Goal: Contribute content: Contribute content

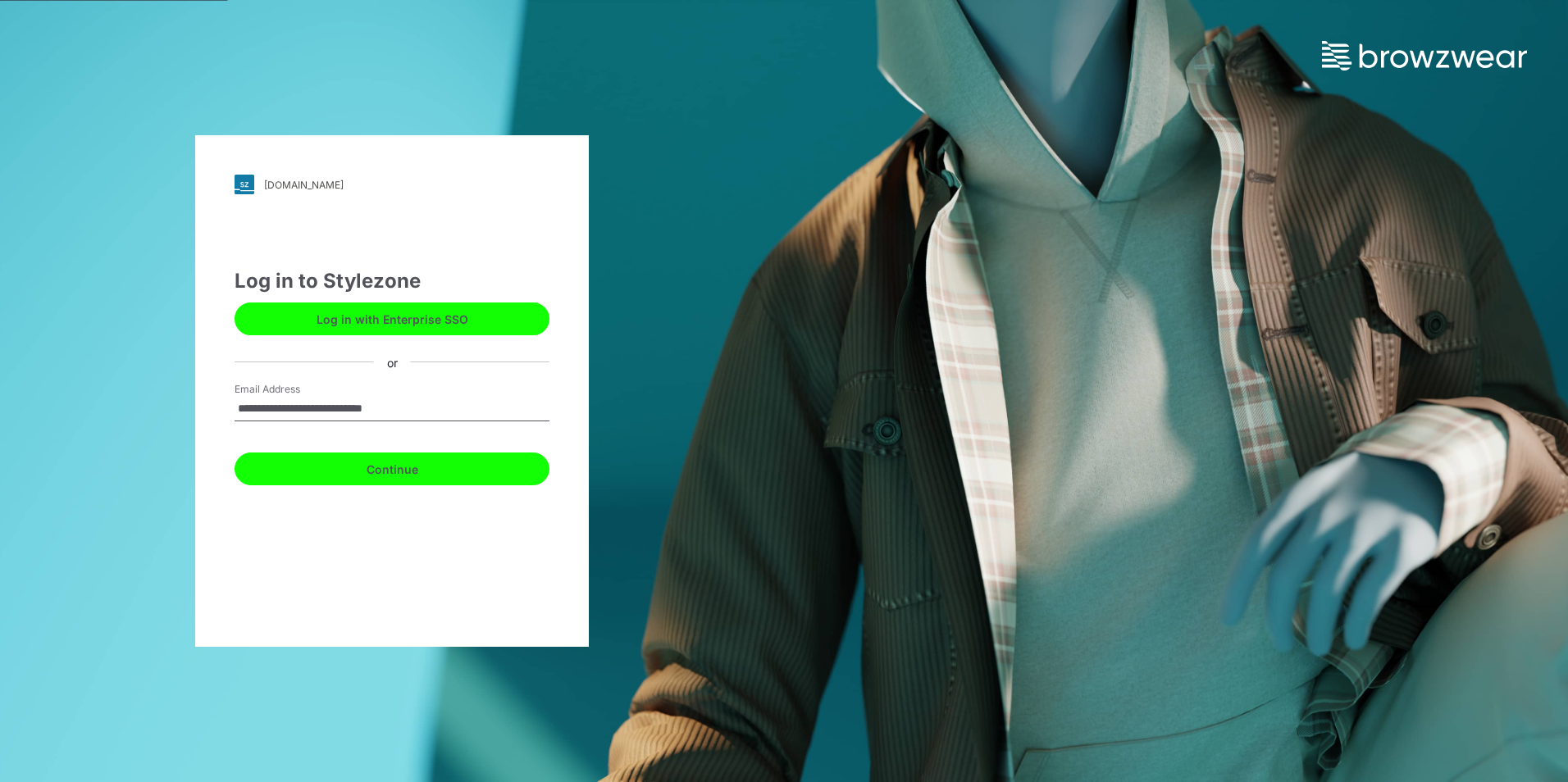
click at [418, 461] on button "Continue" at bounding box center [392, 469] width 315 height 33
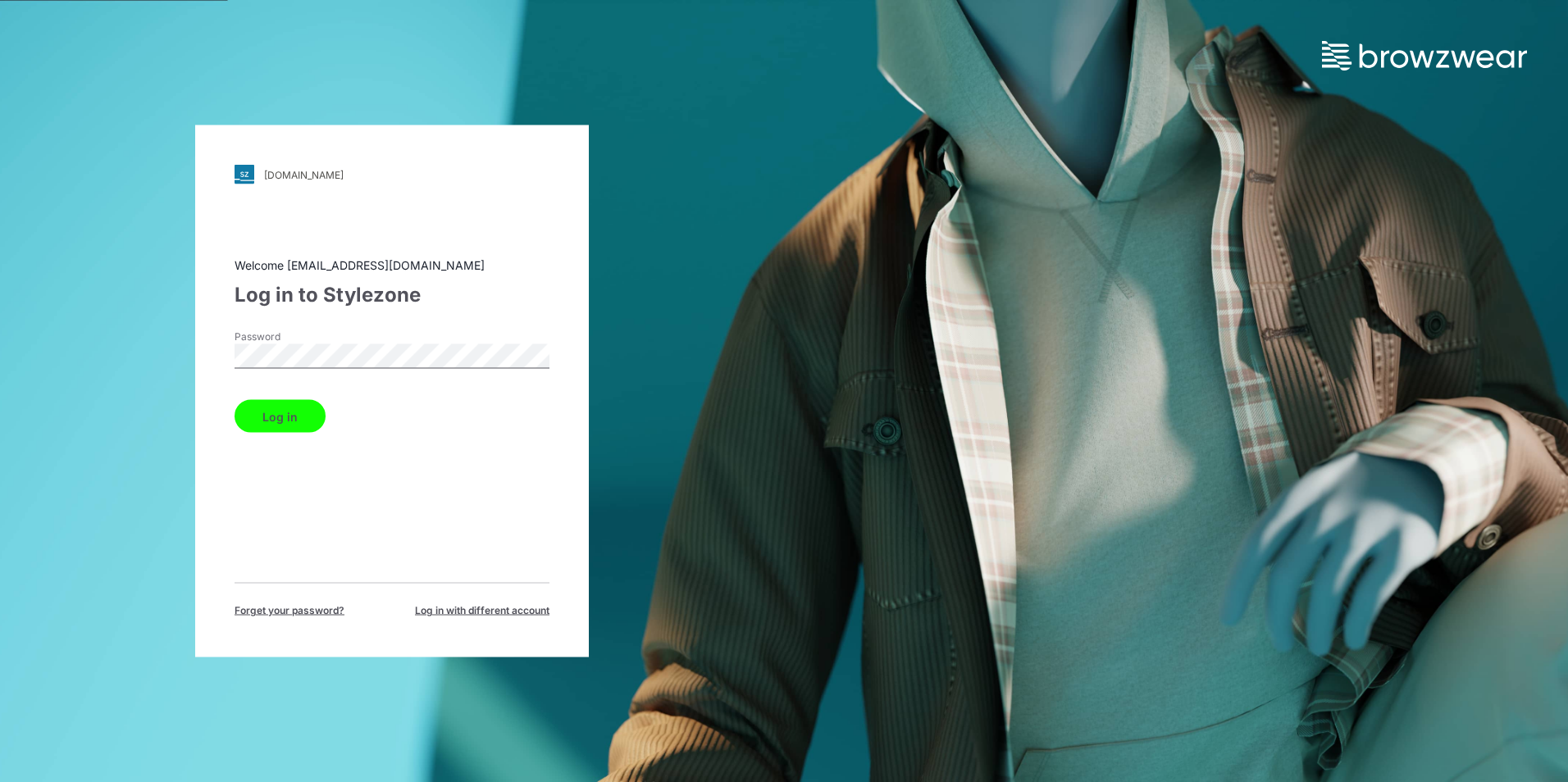
click at [279, 414] on button "Log in" at bounding box center [280, 416] width 91 height 33
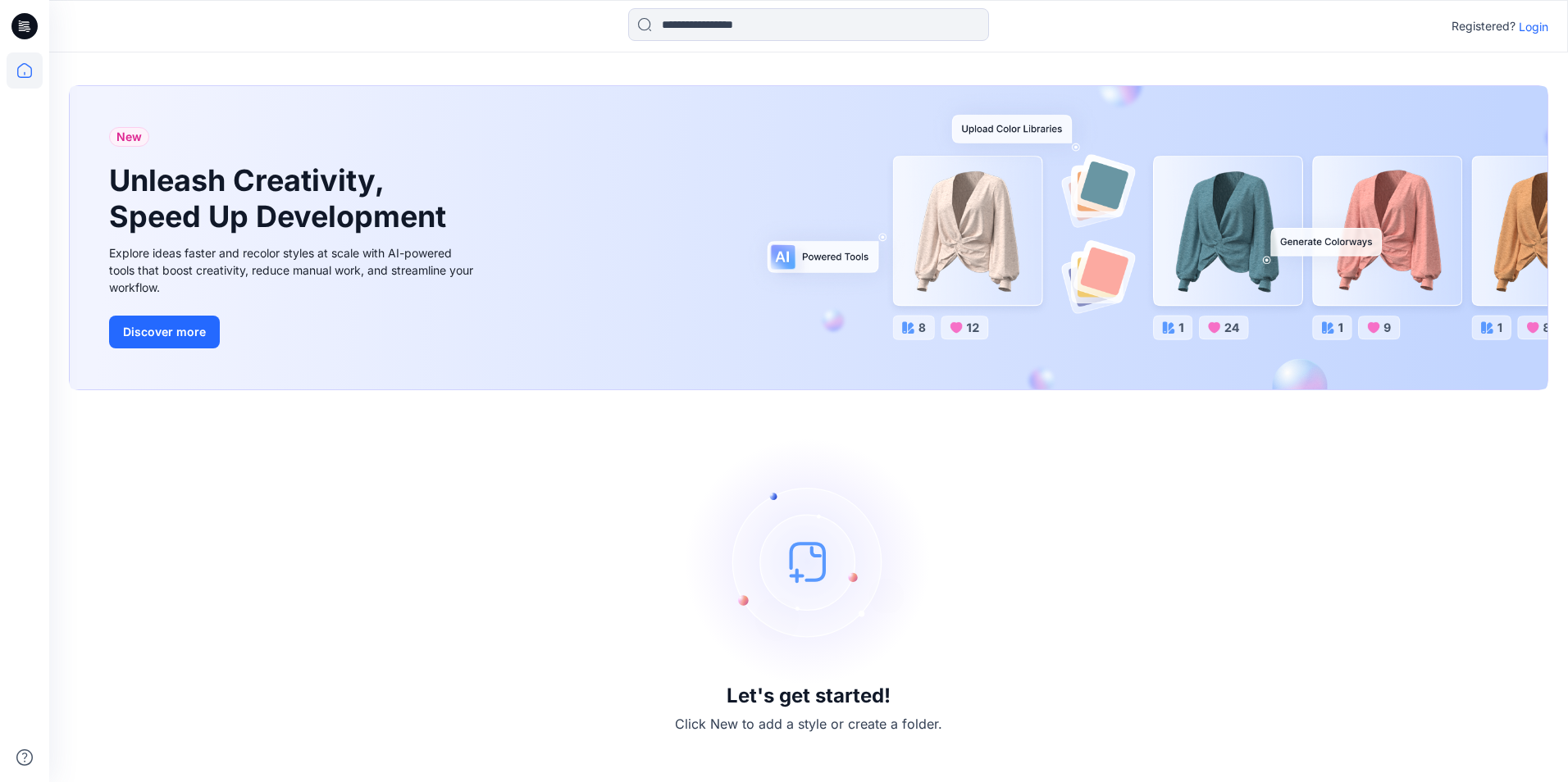
click at [1527, 27] on p "Login" at bounding box center [1533, 26] width 30 height 17
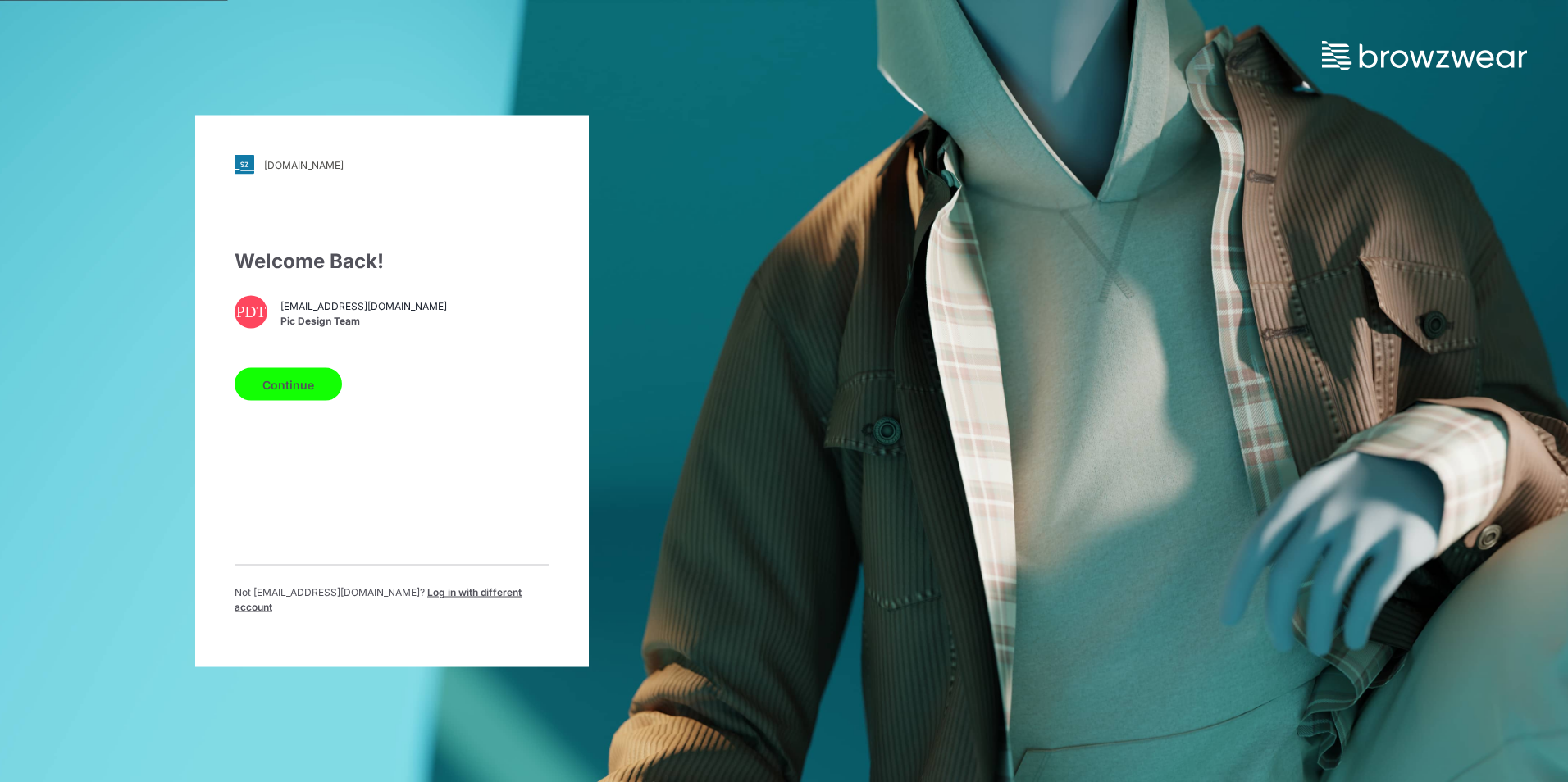
click at [305, 391] on button "Continue" at bounding box center [288, 385] width 107 height 33
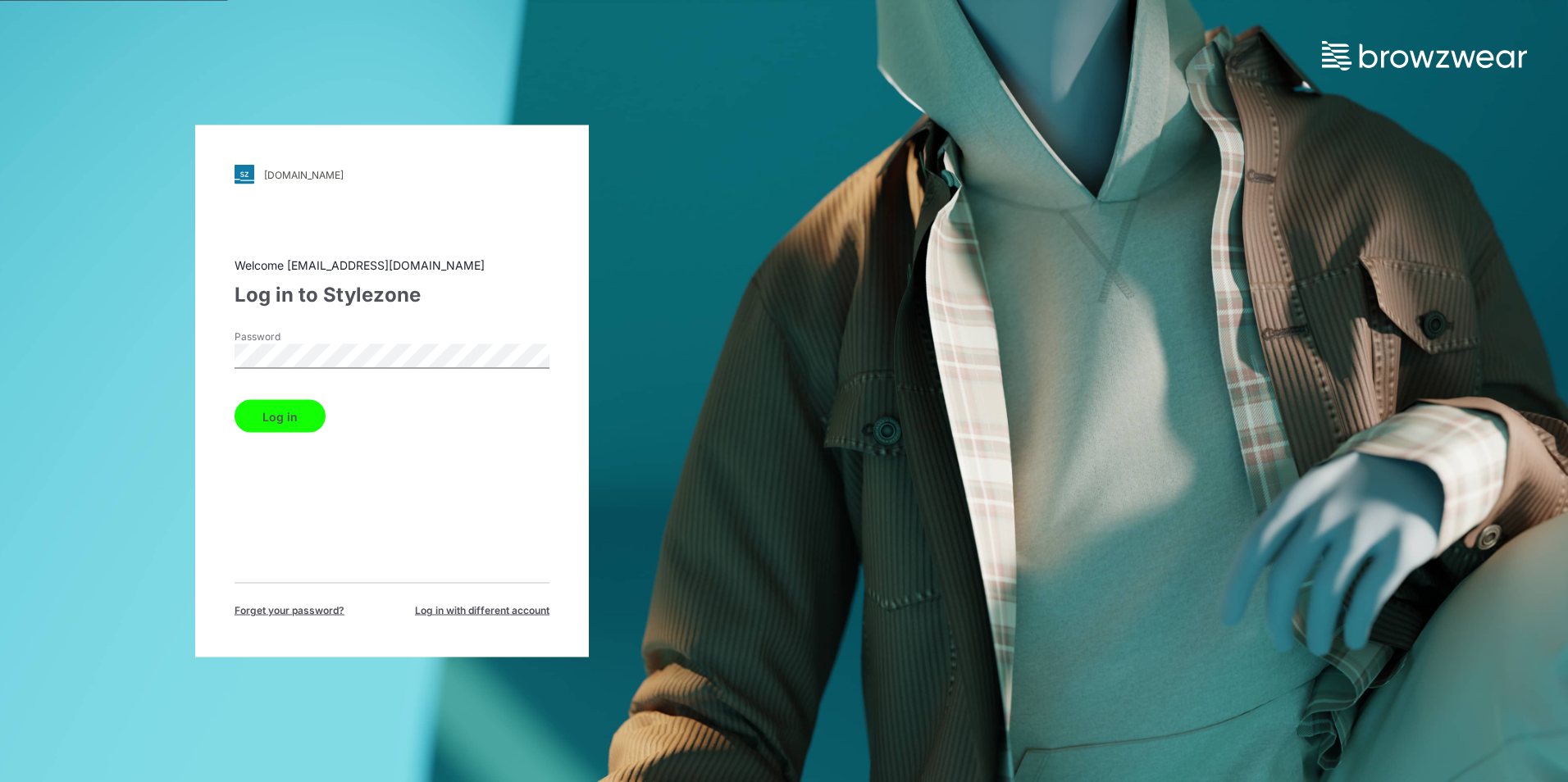
click at [280, 428] on button "Log in" at bounding box center [280, 416] width 91 height 33
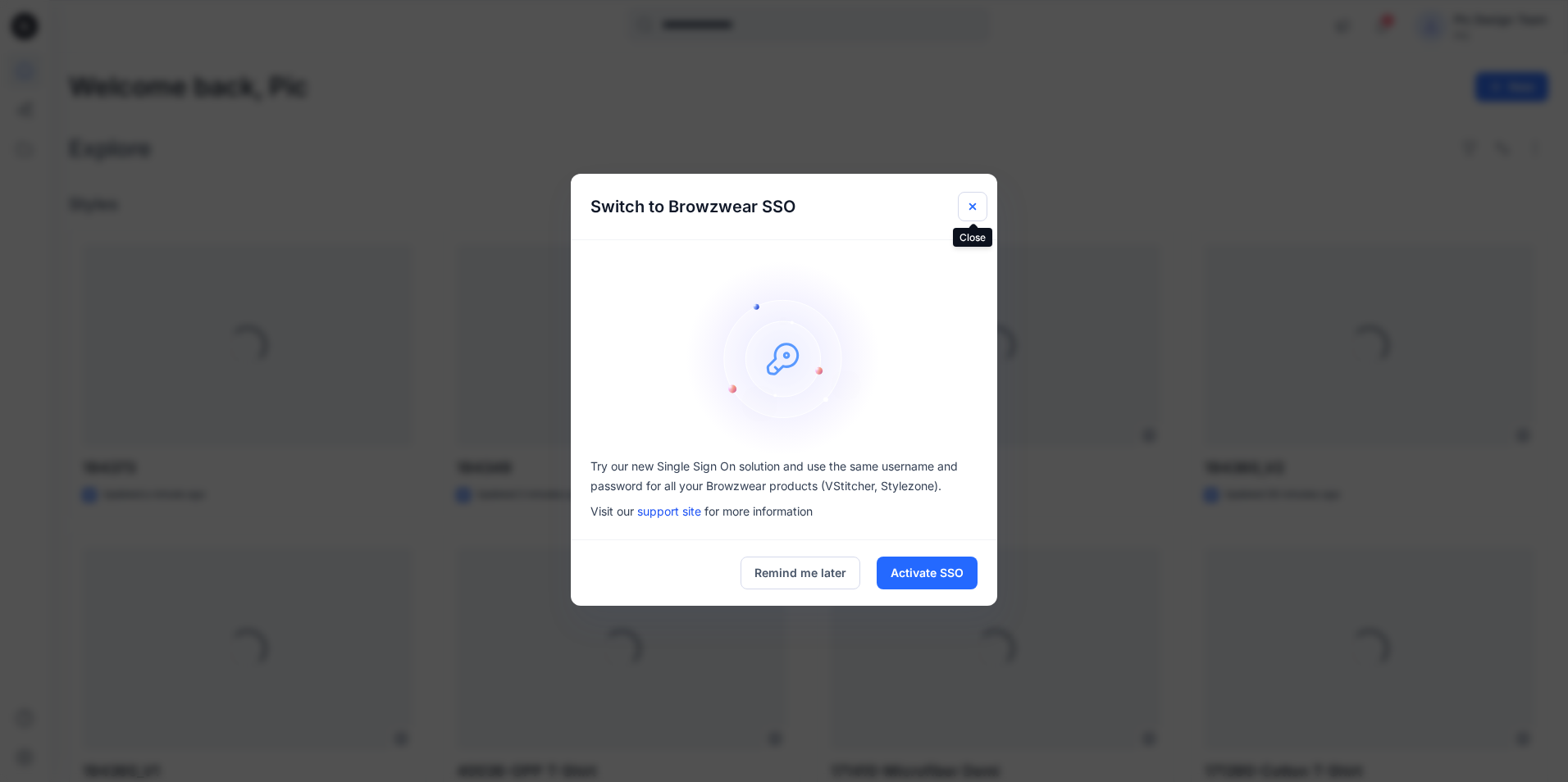
click at [964, 208] on button "Close" at bounding box center [972, 206] width 30 height 30
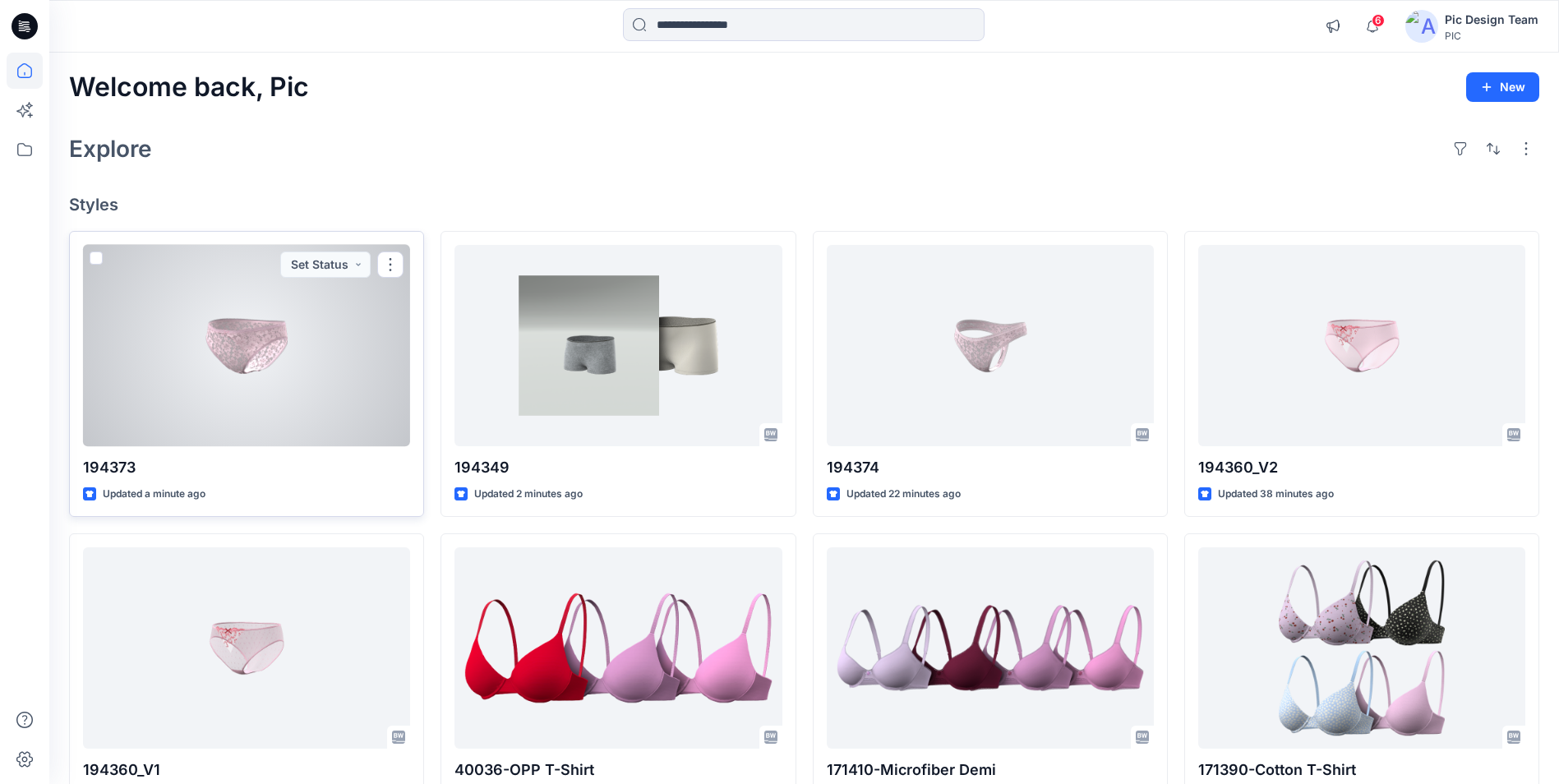
click at [256, 396] on div at bounding box center [246, 345] width 327 height 201
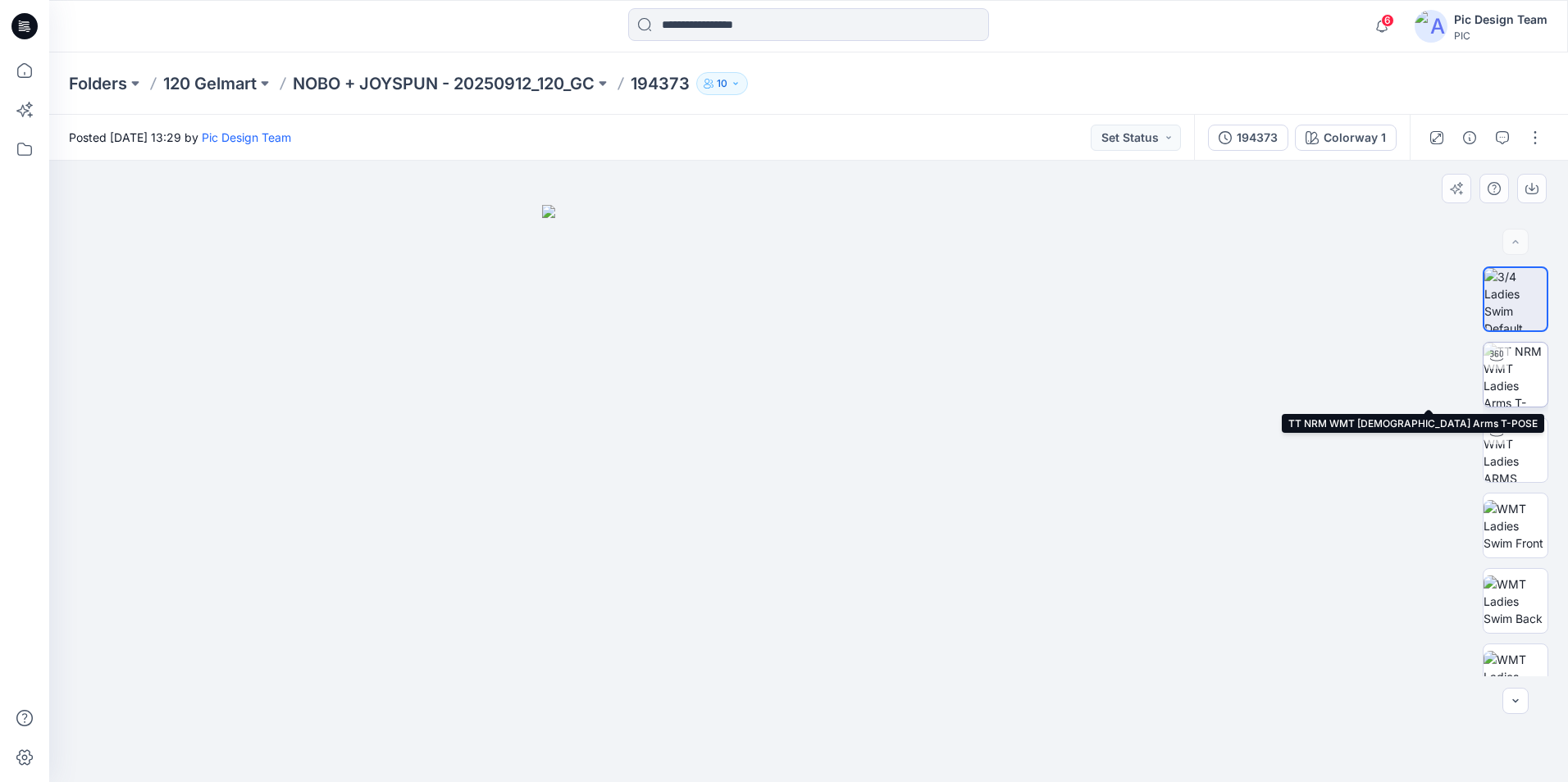
click at [1517, 391] on img at bounding box center [1515, 374] width 64 height 64
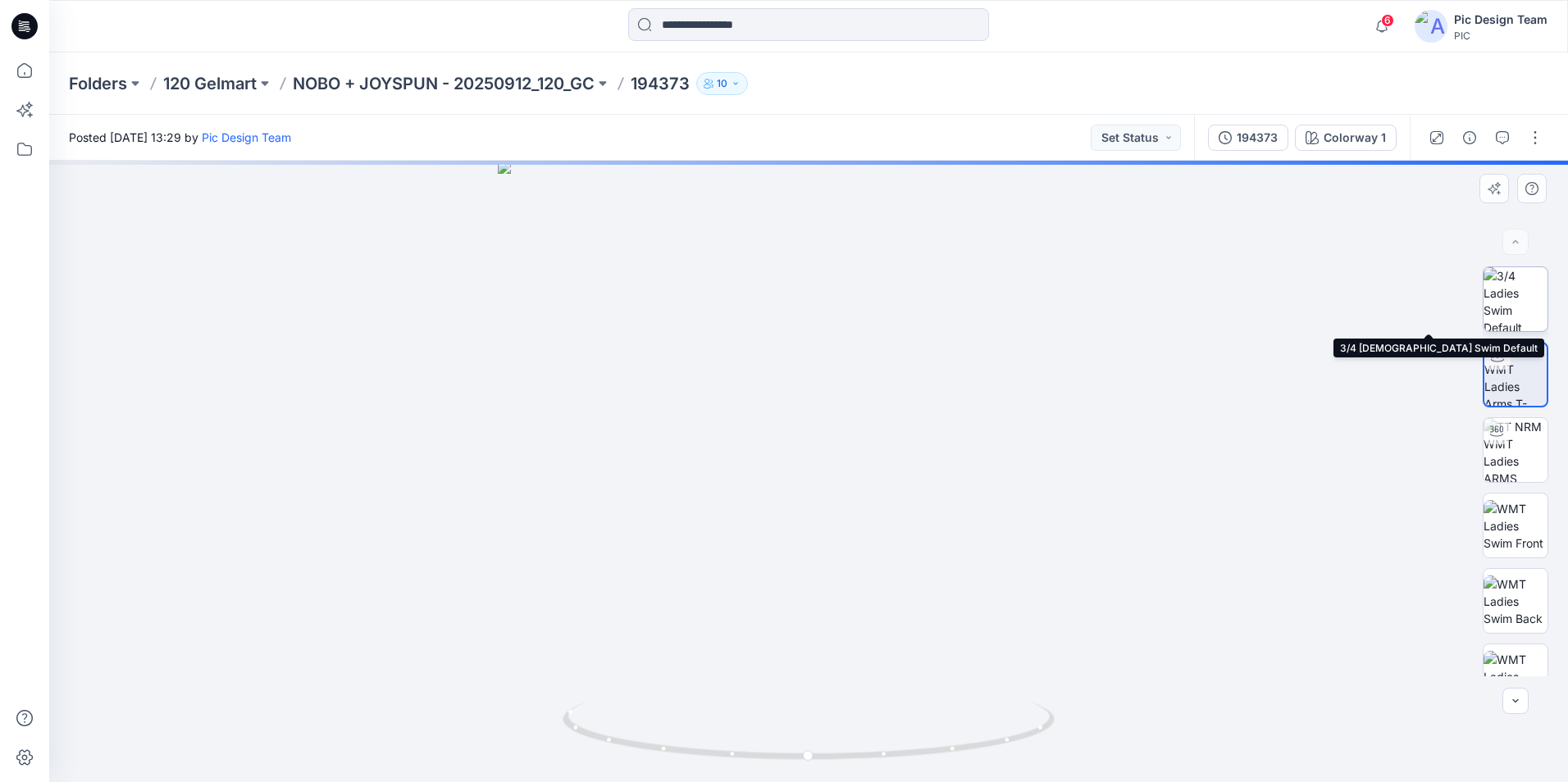
click at [1507, 309] on img at bounding box center [1515, 299] width 64 height 64
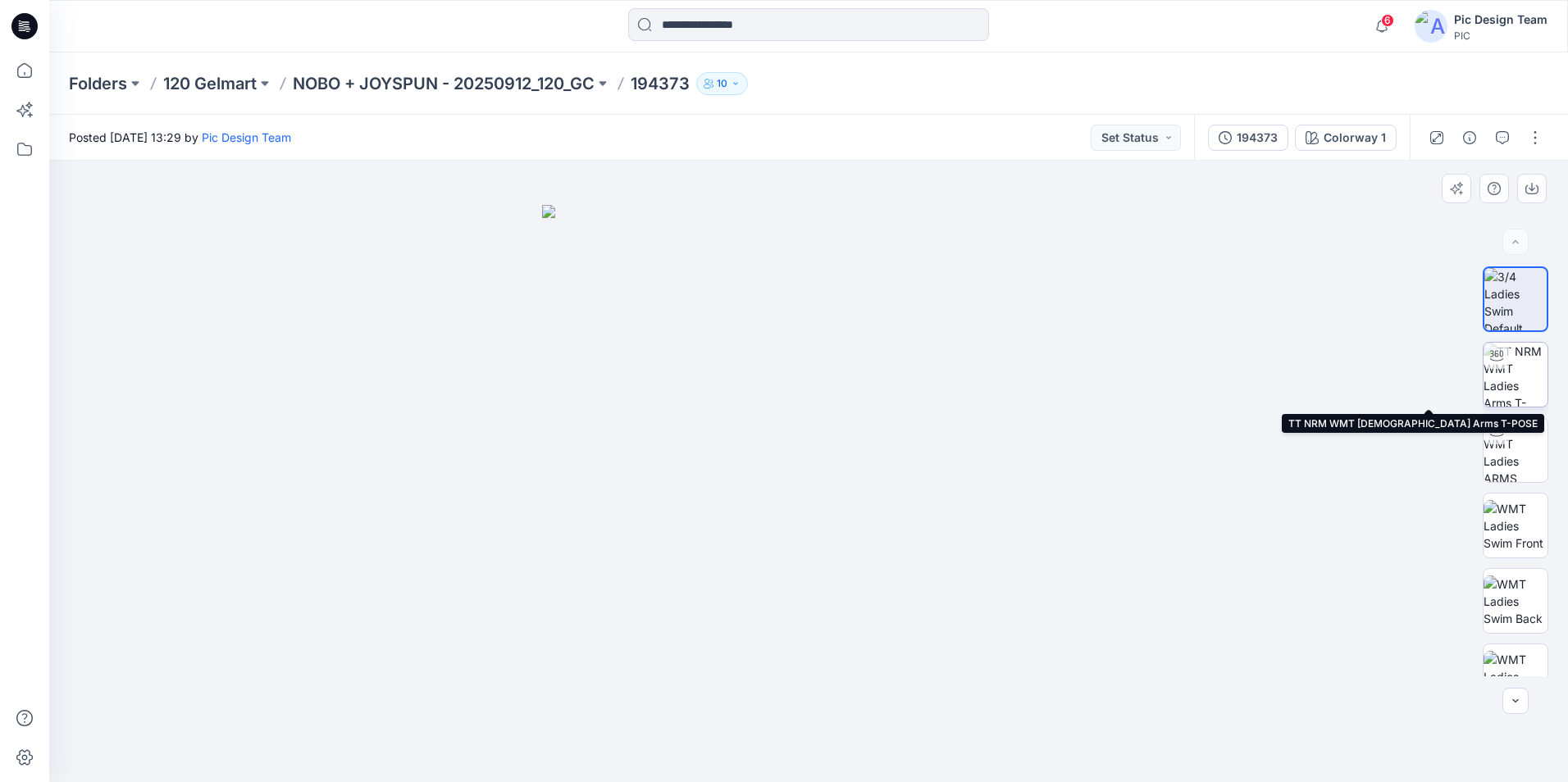
click at [1509, 383] on img at bounding box center [1515, 374] width 64 height 64
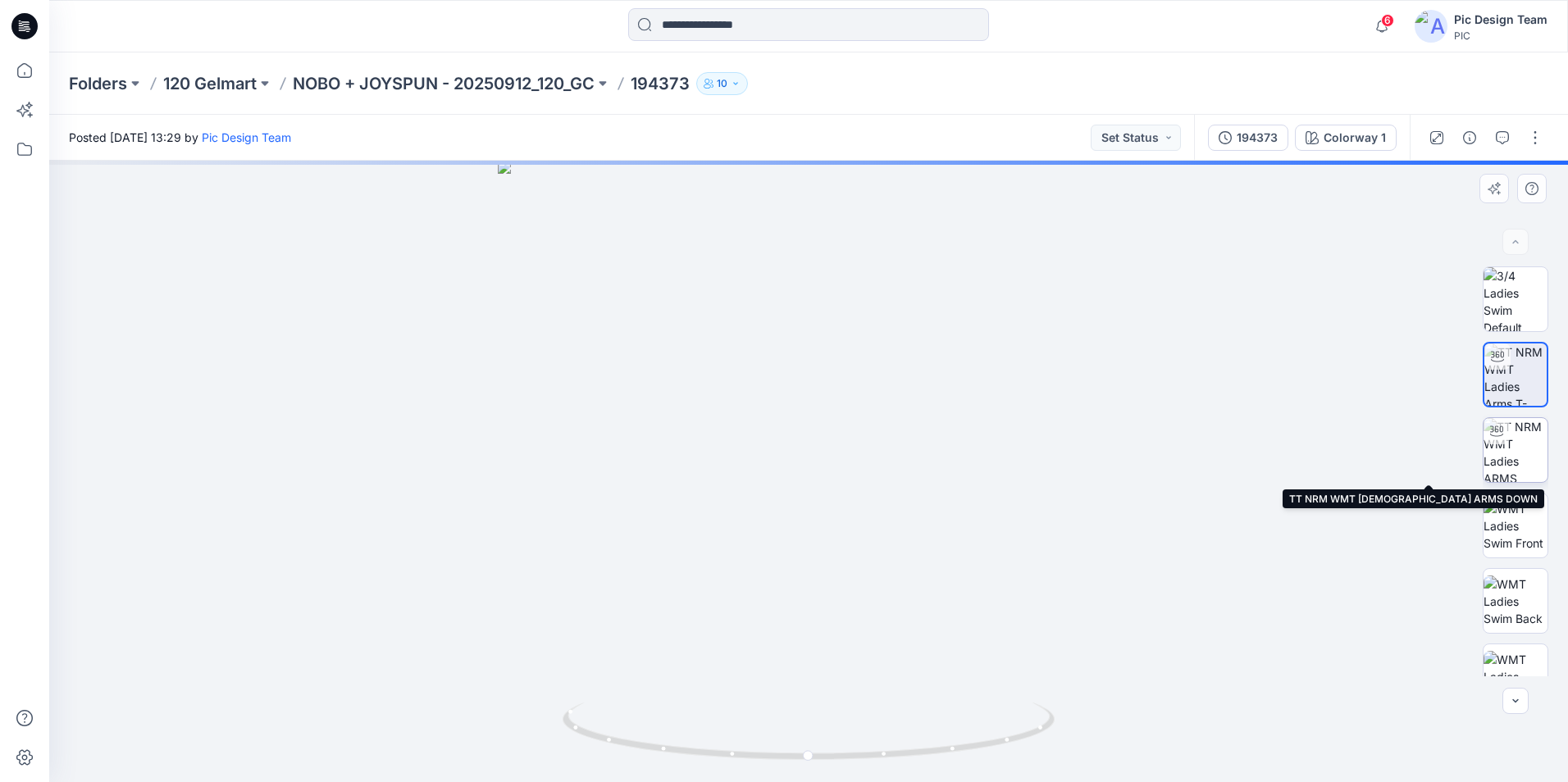
click at [1514, 459] on img at bounding box center [1515, 449] width 64 height 64
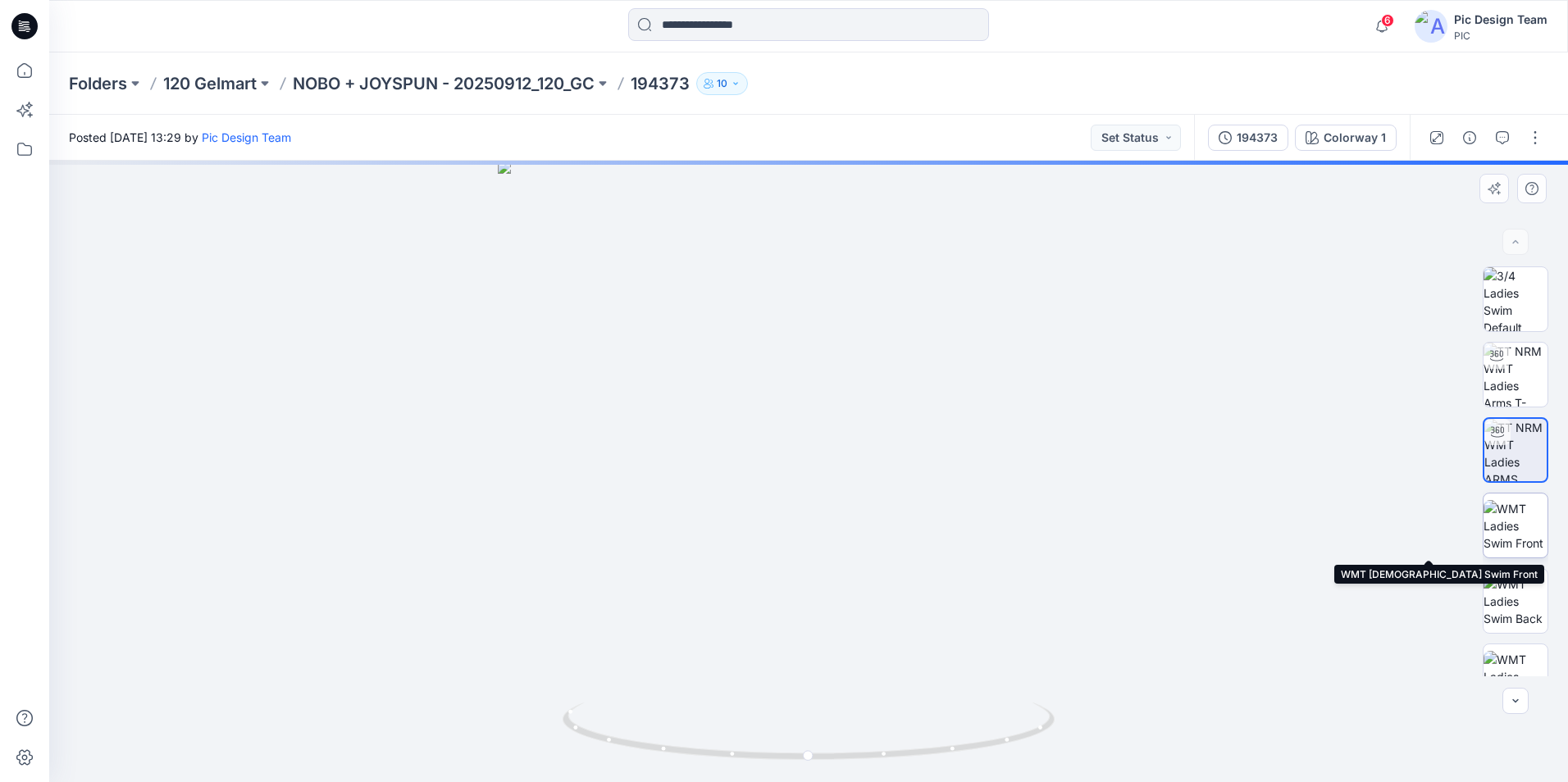
click at [1514, 516] on img at bounding box center [1515, 526] width 64 height 52
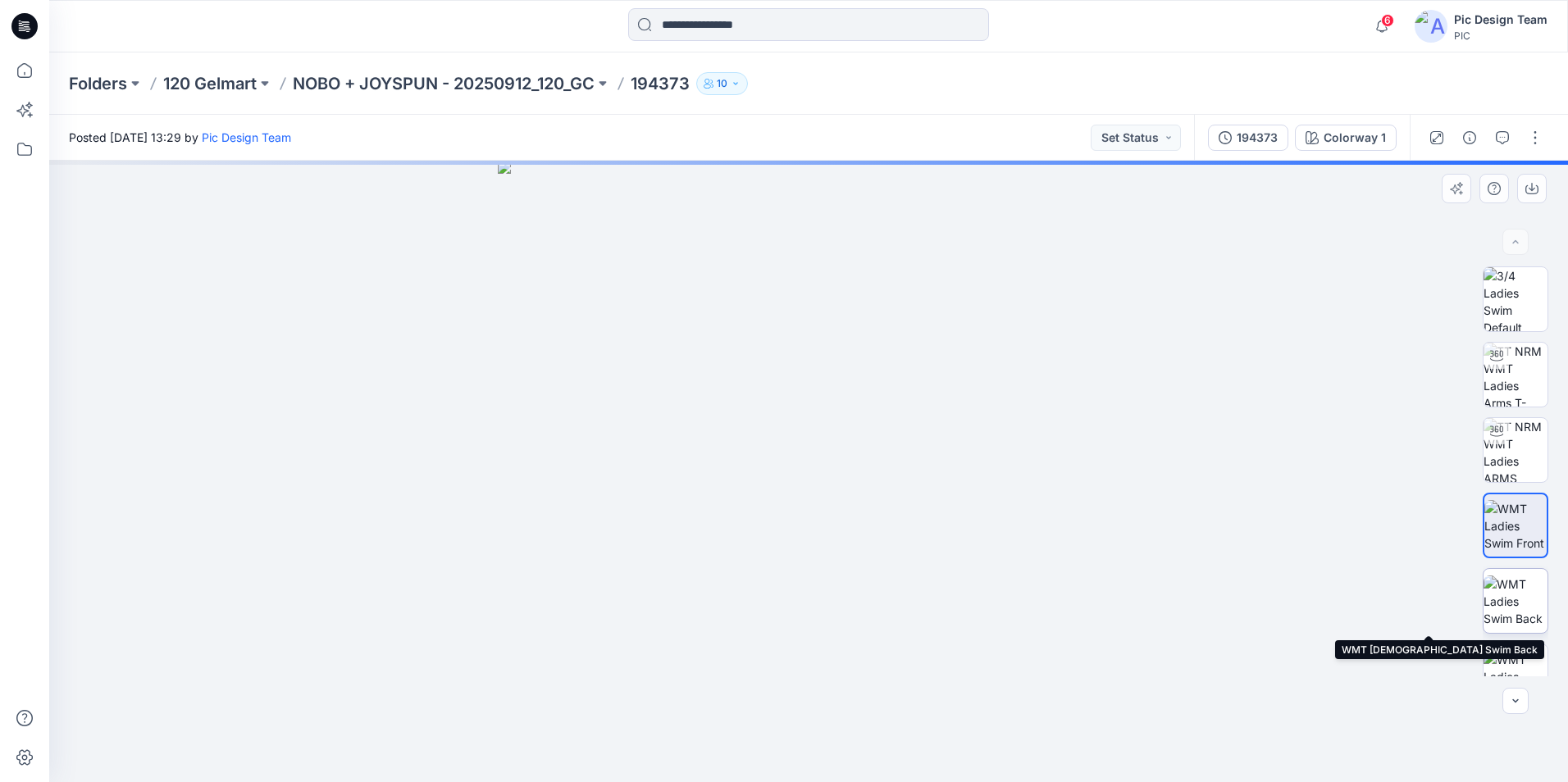
click at [1512, 610] on img at bounding box center [1515, 601] width 64 height 52
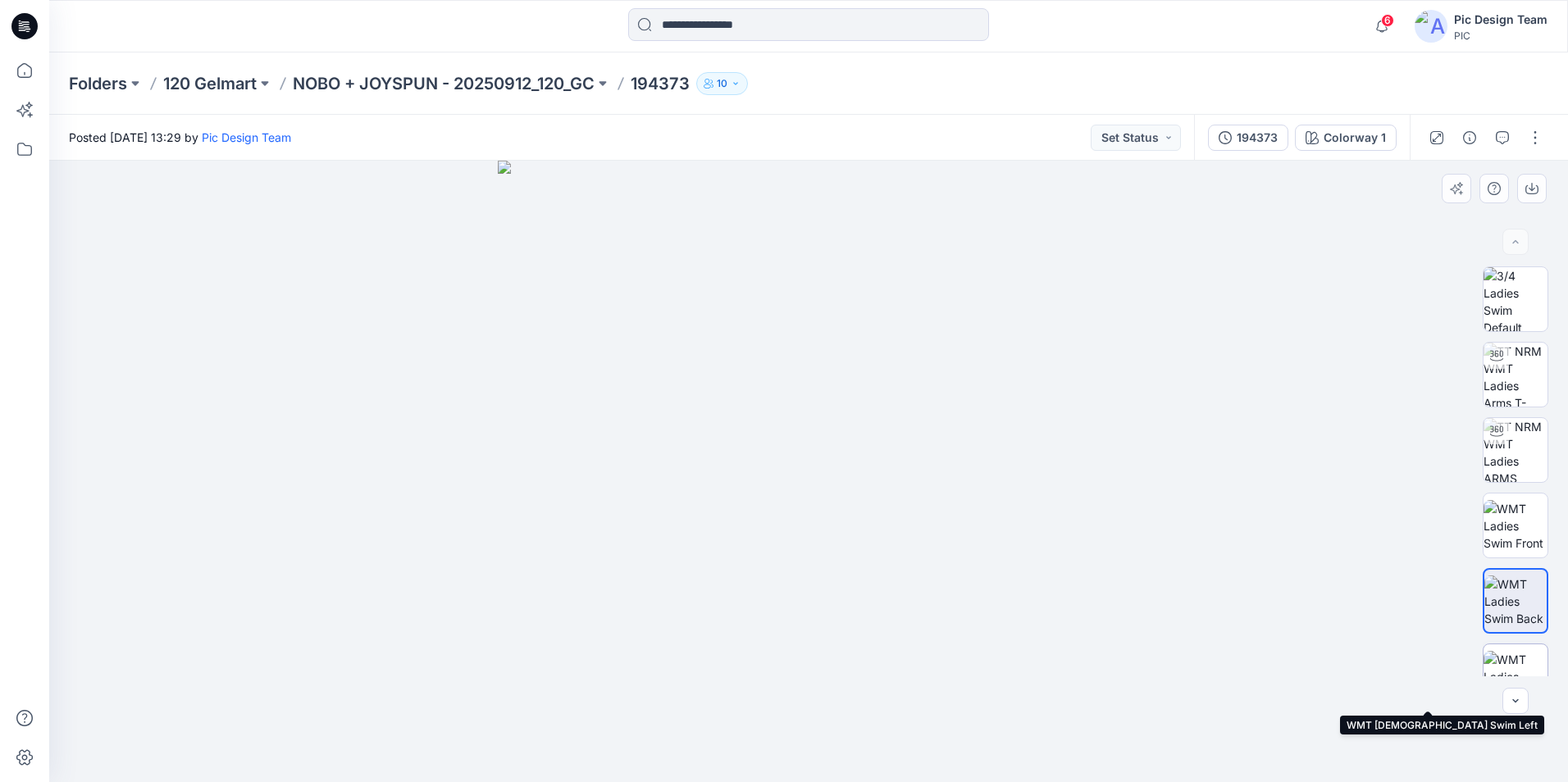
click at [1529, 653] on img at bounding box center [1515, 676] width 64 height 52
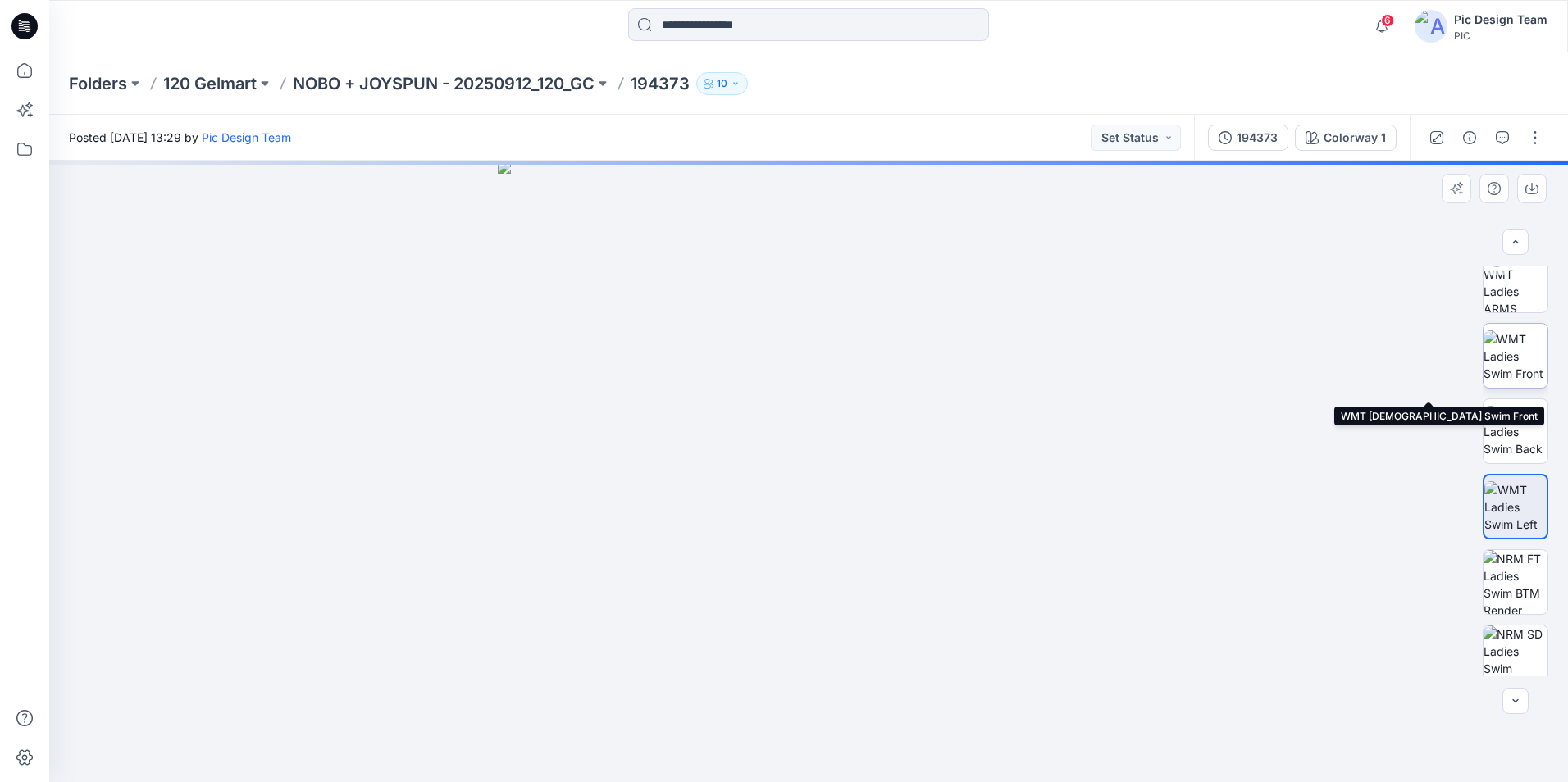
scroll to position [246, 0]
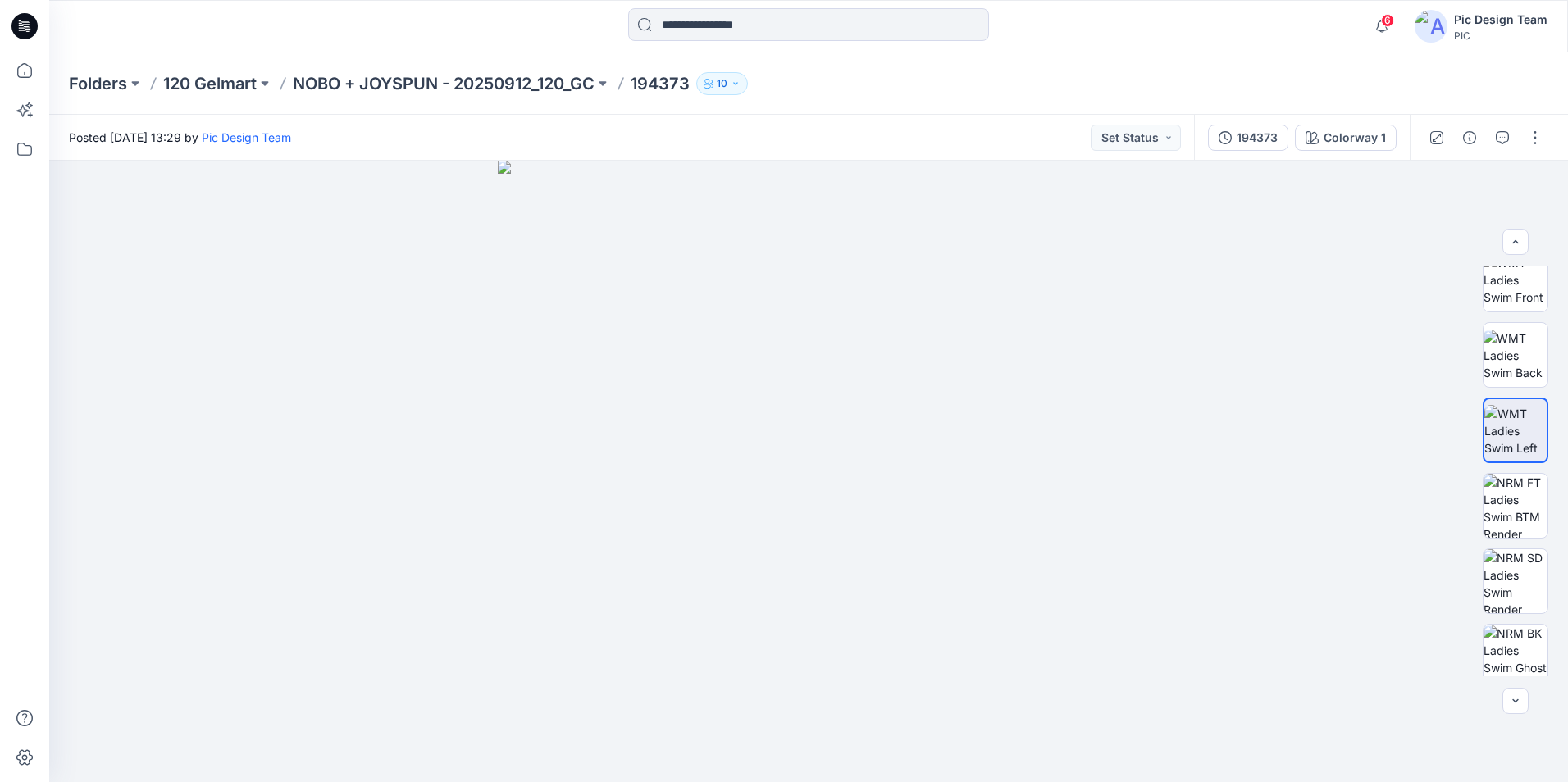
click at [1181, 64] on div "Folders 120 Gelmart NOBO + JOYSPUN - 20250912_120_GC 194373 10" at bounding box center [809, 83] width 1518 height 62
click at [1173, 136] on button "Set Status" at bounding box center [1135, 138] width 90 height 26
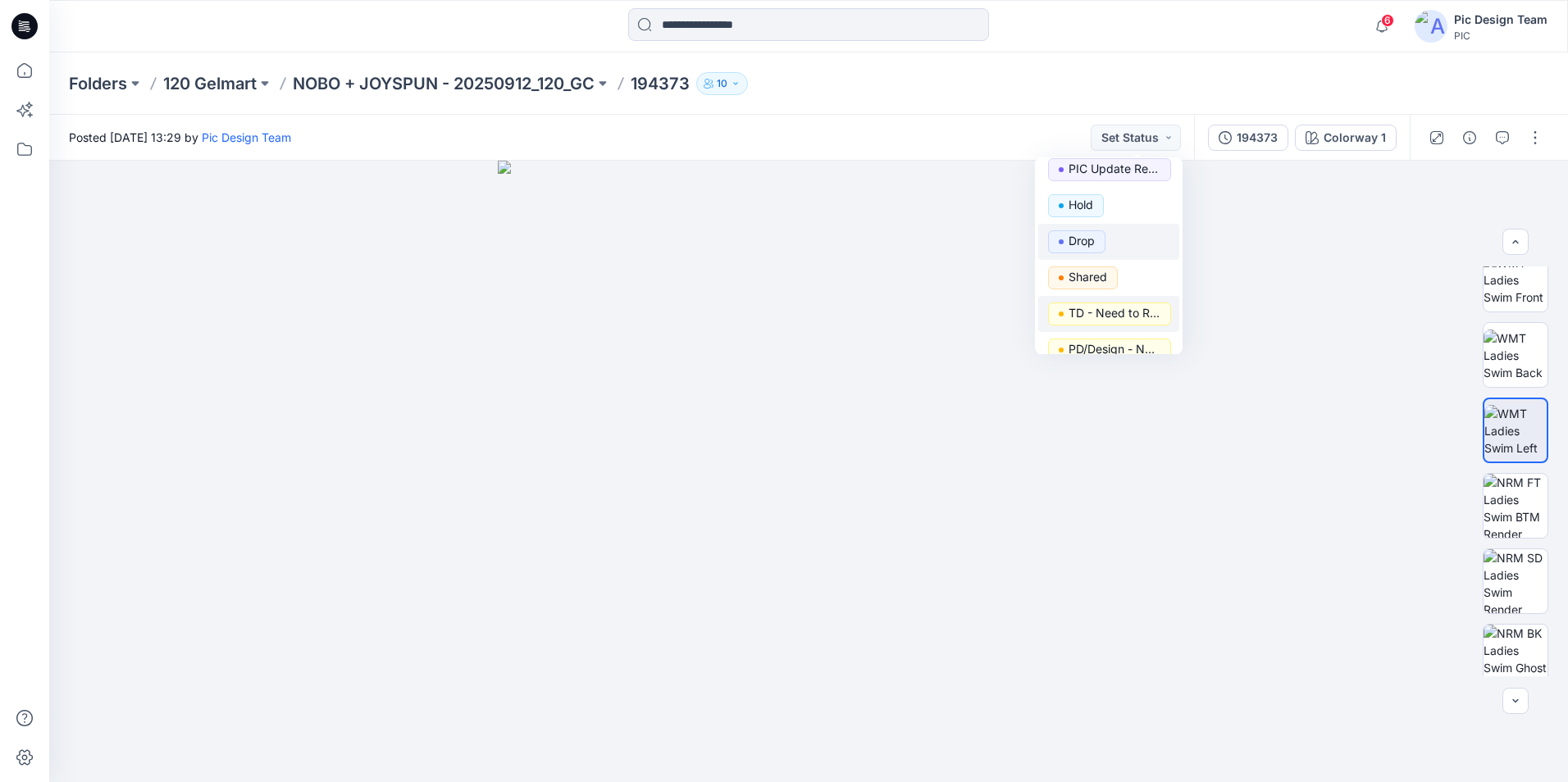
scroll to position [43, 0]
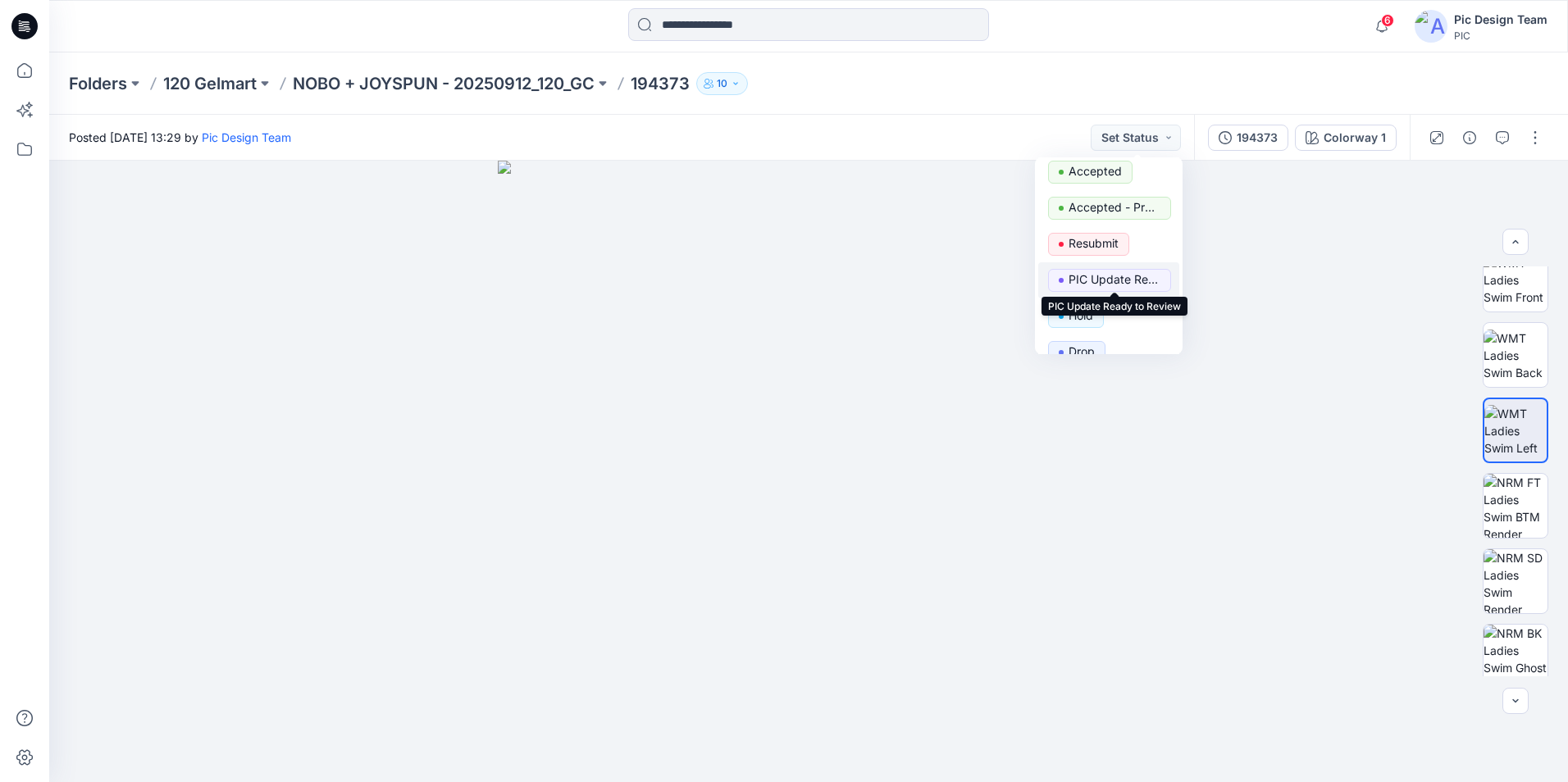
click at [1138, 277] on p "PIC Update Ready to Review" at bounding box center [1114, 280] width 92 height 21
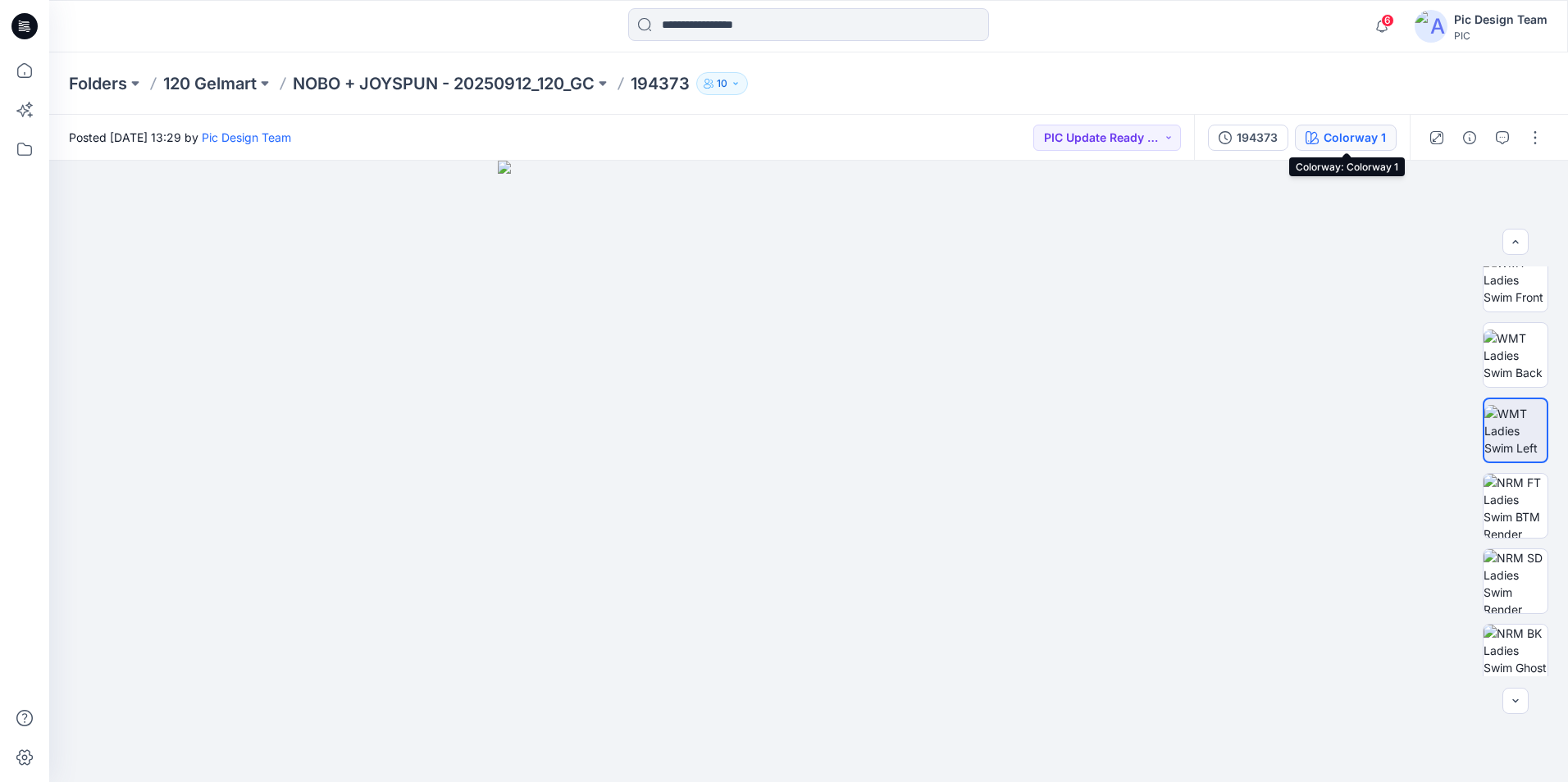
click at [1357, 145] on div "Colorway 1" at bounding box center [1354, 138] width 62 height 18
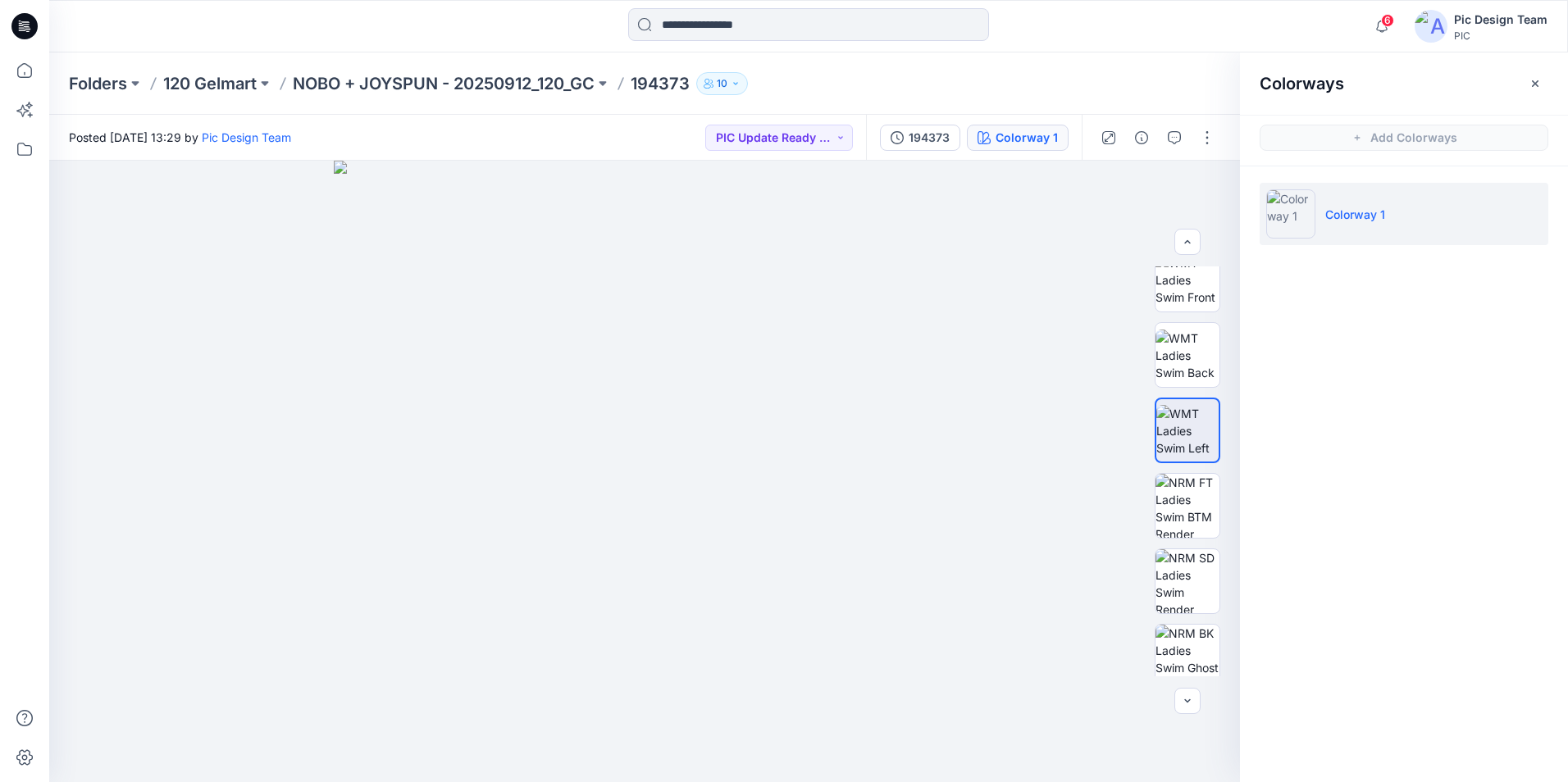
drag, startPoint x: 1371, startPoint y: 219, endPoint x: 1366, endPoint y: 203, distance: 16.8
click at [1367, 204] on li "Colorway 1" at bounding box center [1404, 213] width 288 height 62
click at [1361, 213] on p "Colorway 1" at bounding box center [1355, 214] width 59 height 17
click at [1361, 213] on p "Colorway 1" at bounding box center [1355, 214] width 59 height 17
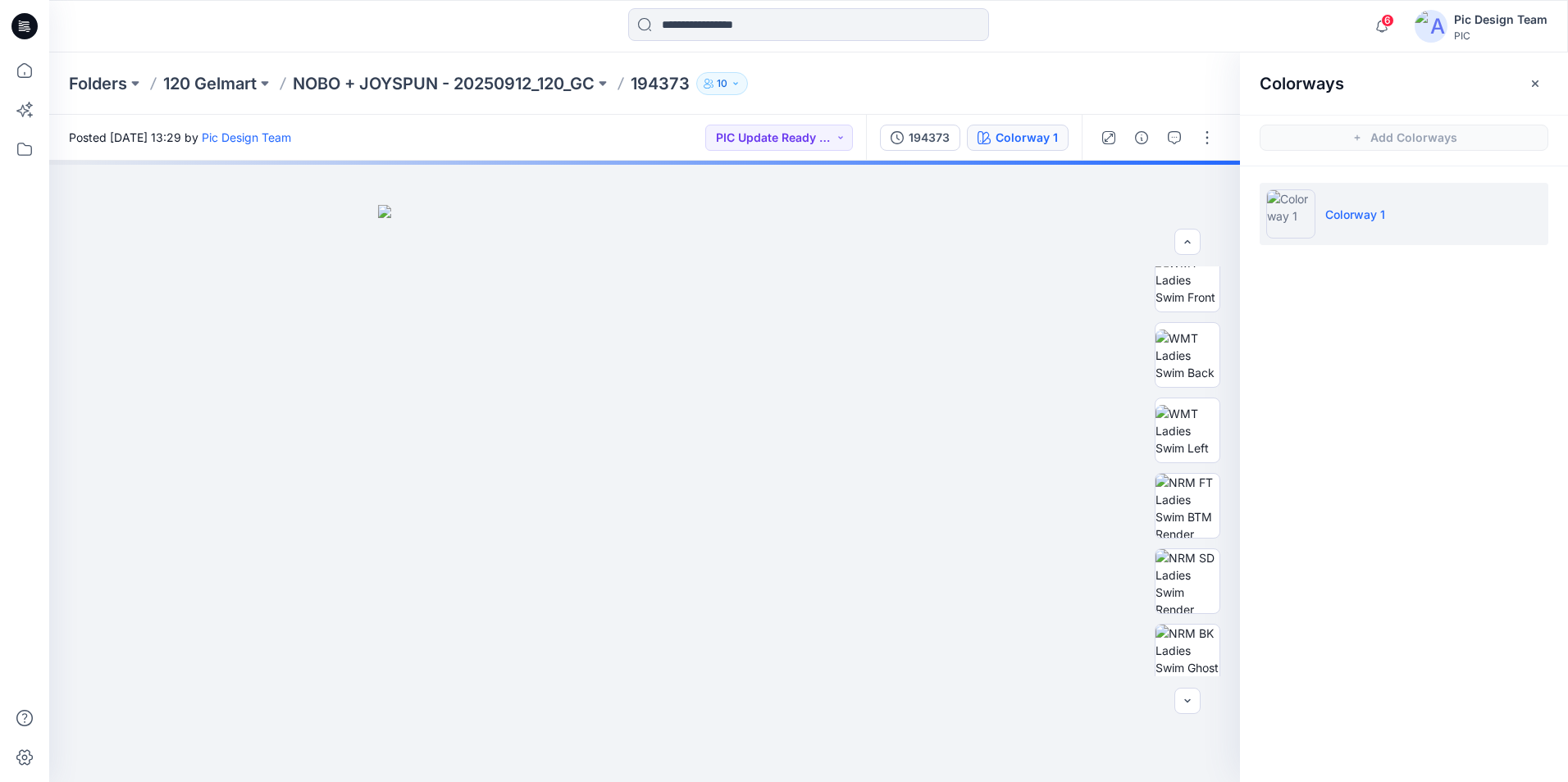
drag, startPoint x: 1361, startPoint y: 213, endPoint x: 1383, endPoint y: 215, distance: 22.1
click at [1383, 215] on p "Colorway 1" at bounding box center [1355, 214] width 59 height 17
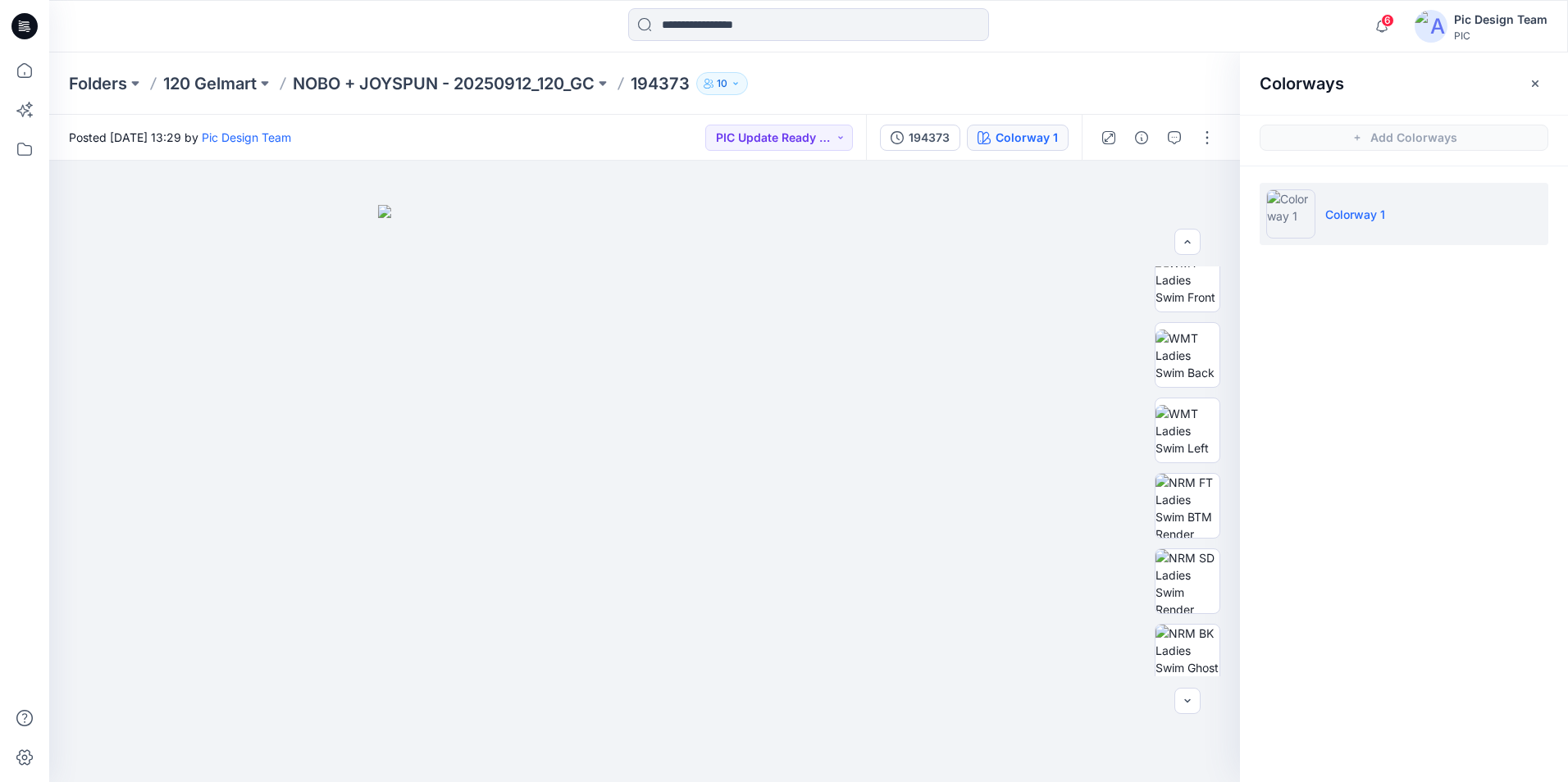
click at [1367, 216] on p "Colorway 1" at bounding box center [1355, 214] width 59 height 17
click at [1011, 95] on div "Folders 120 Gelmart NOBO + JOYSPUN - 20250912_120_GC 194373 10" at bounding box center [809, 83] width 1518 height 62
click at [1546, 86] on button "button" at bounding box center [1535, 83] width 26 height 26
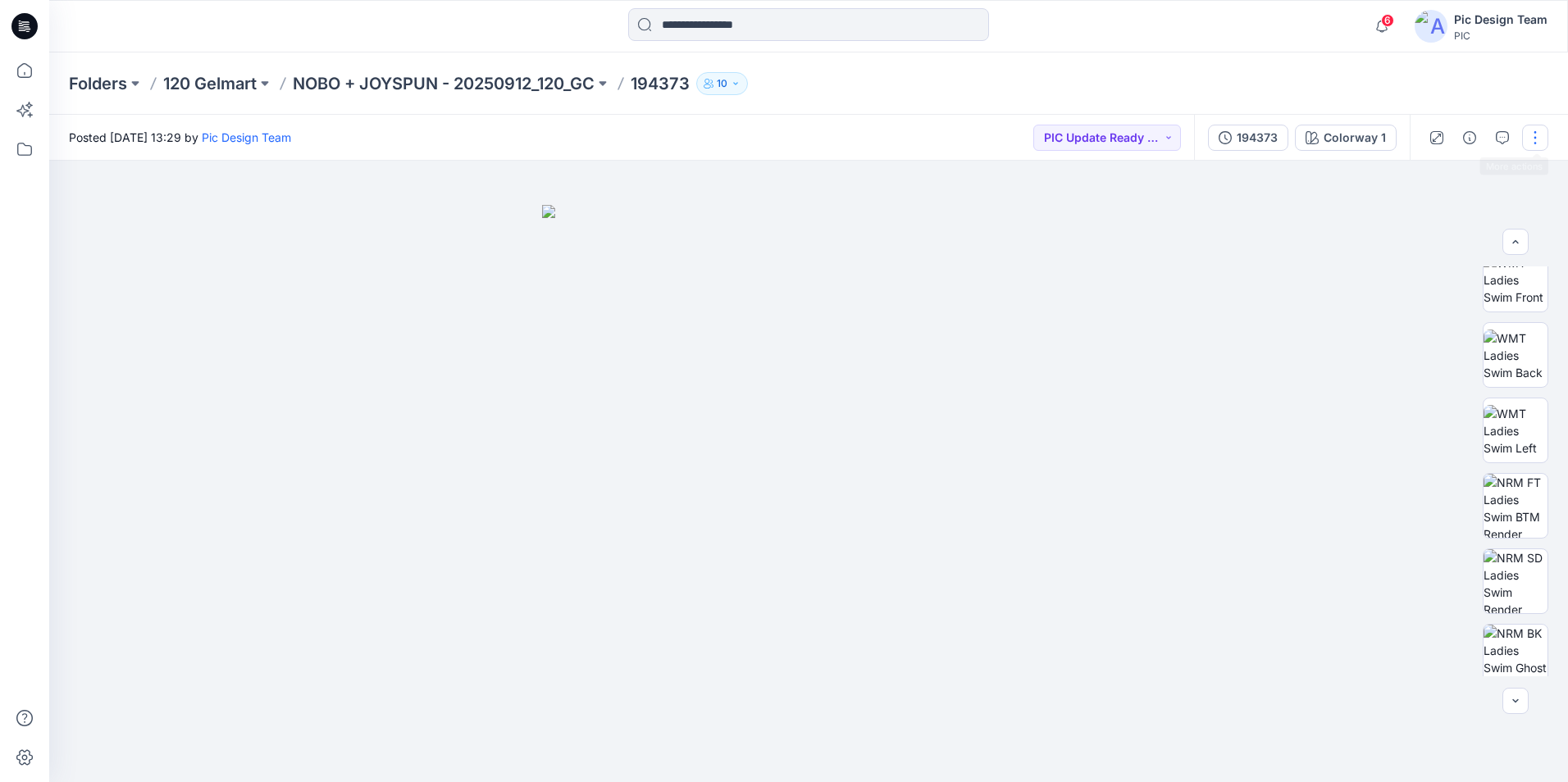
click at [1537, 138] on button "button" at bounding box center [1535, 138] width 26 height 26
click at [1452, 220] on button "Edit" at bounding box center [1466, 221] width 151 height 31
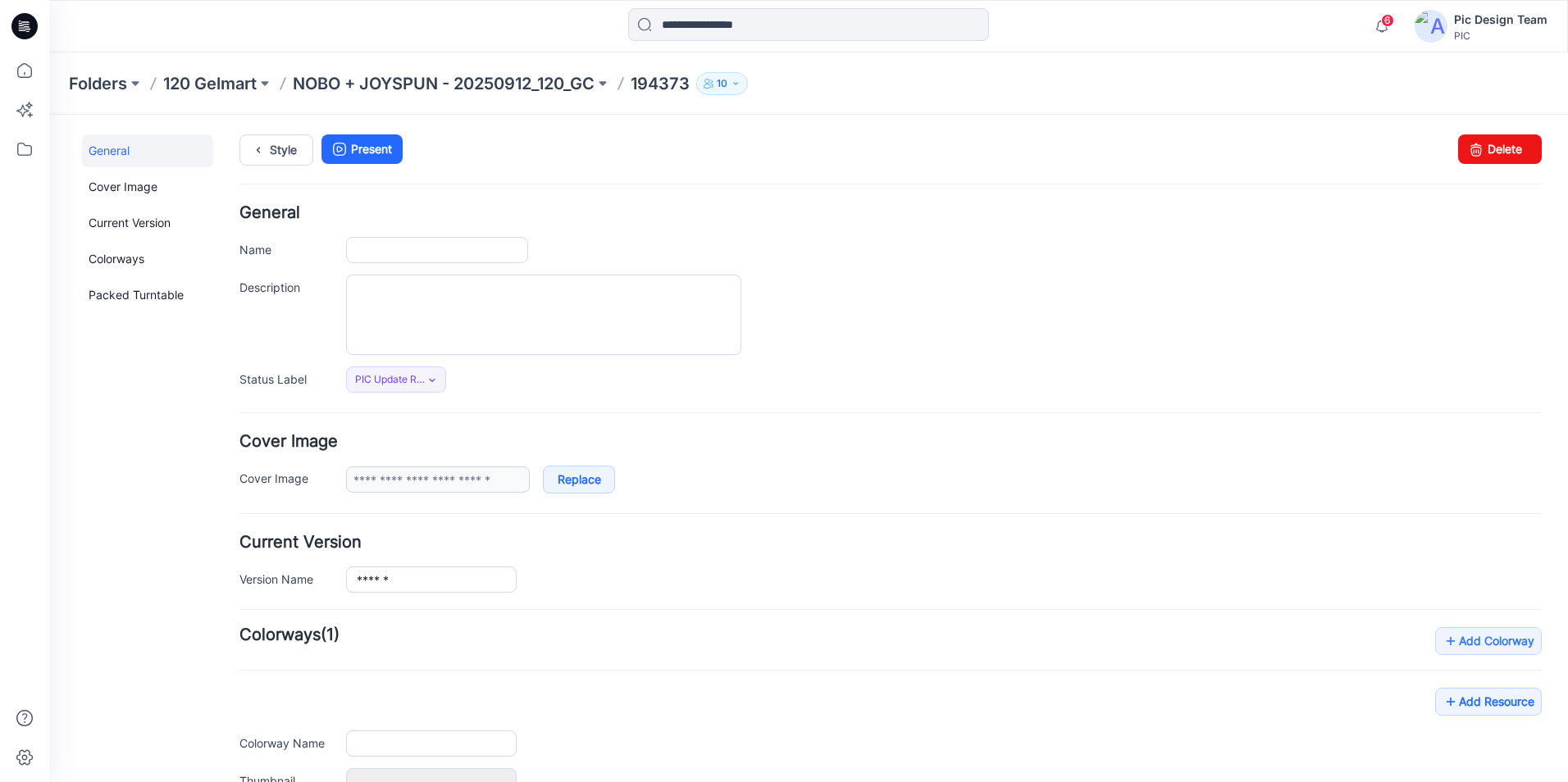
type input "******"
type input "**********"
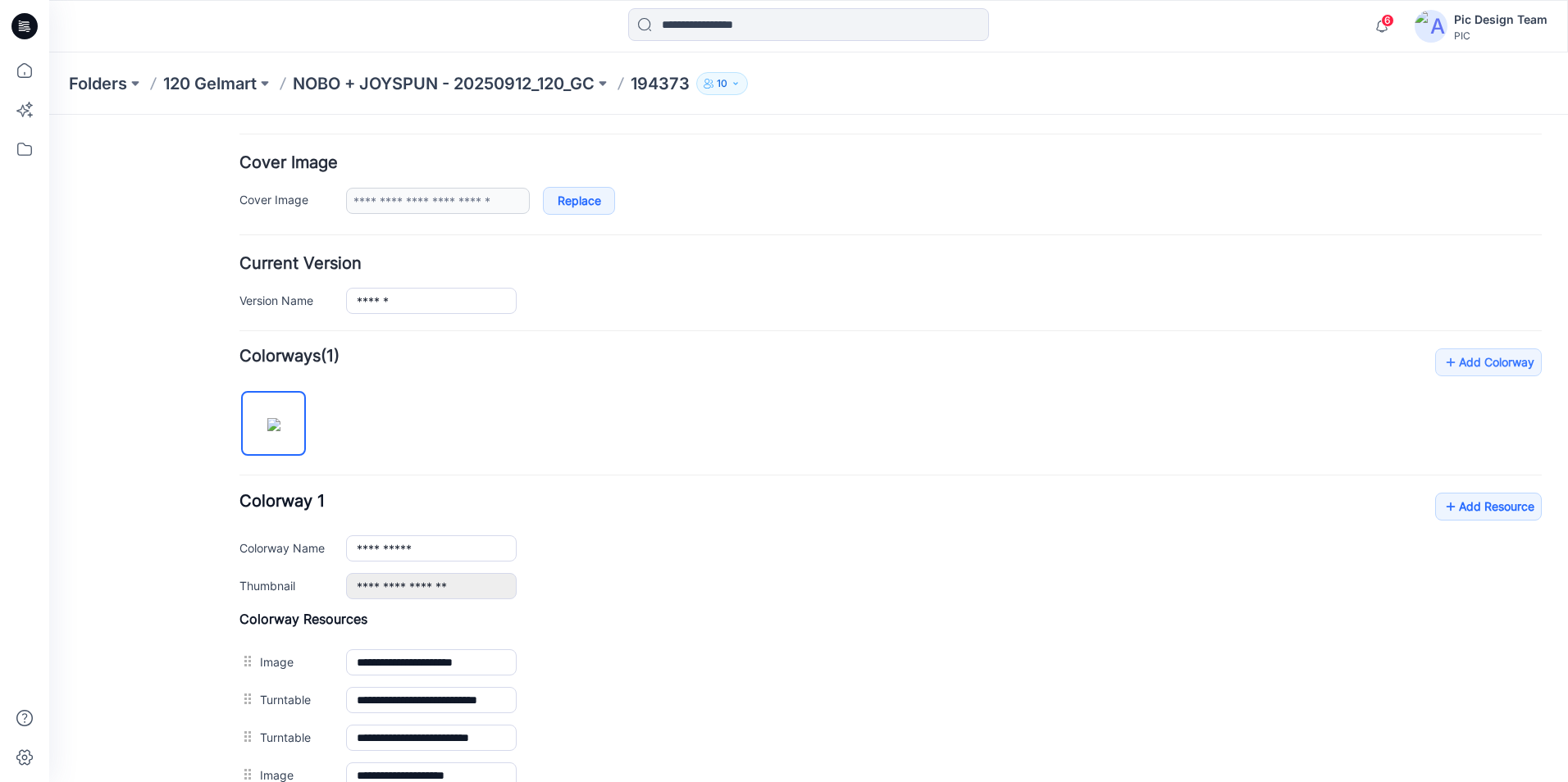
scroll to position [410, 0]
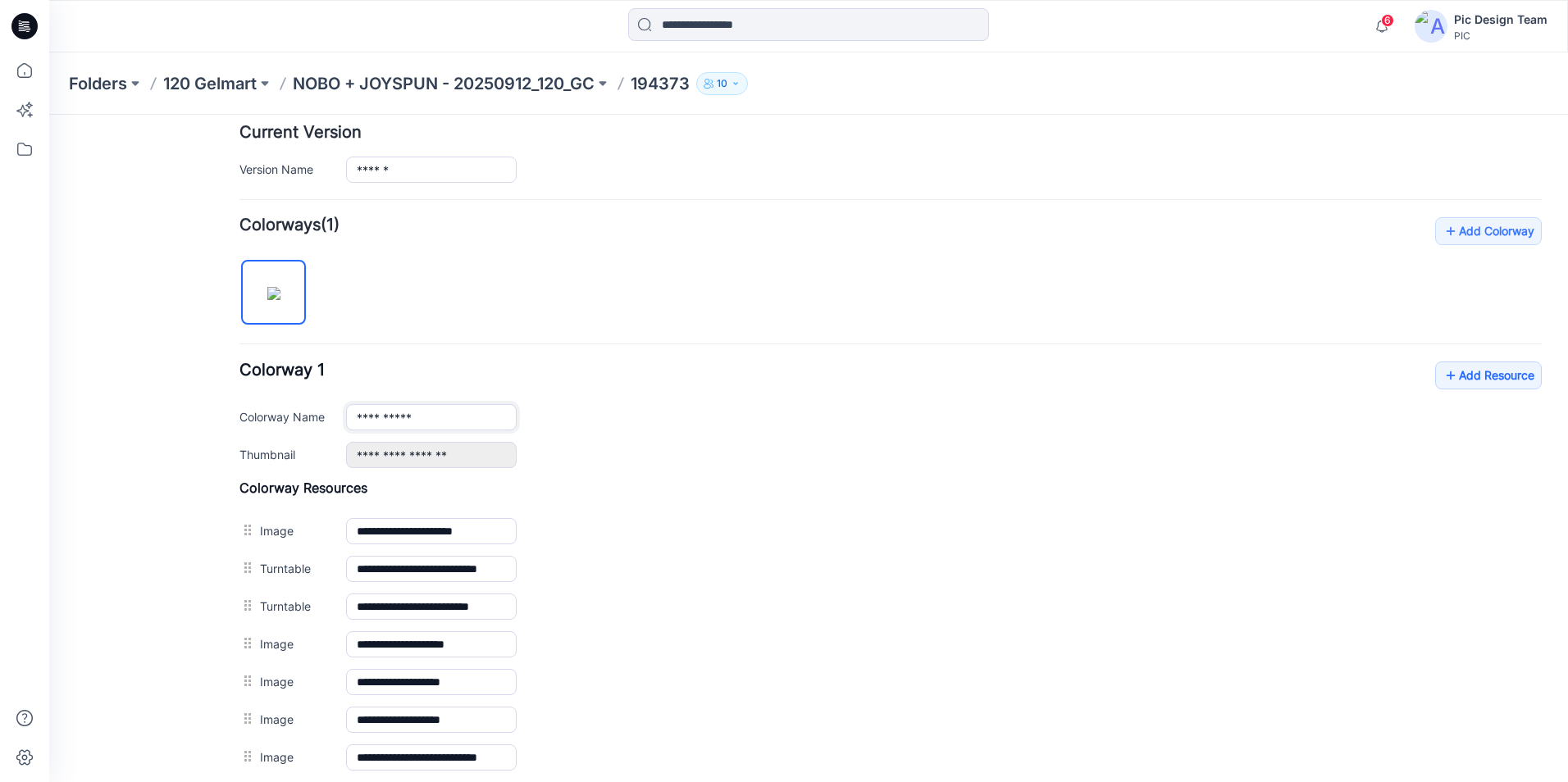
click at [401, 420] on input "**********" at bounding box center [431, 417] width 170 height 26
drag, startPoint x: 422, startPoint y: 415, endPoint x: 327, endPoint y: 420, distance: 95.1
click at [327, 420] on div "**********" at bounding box center [891, 417] width 1302 height 26
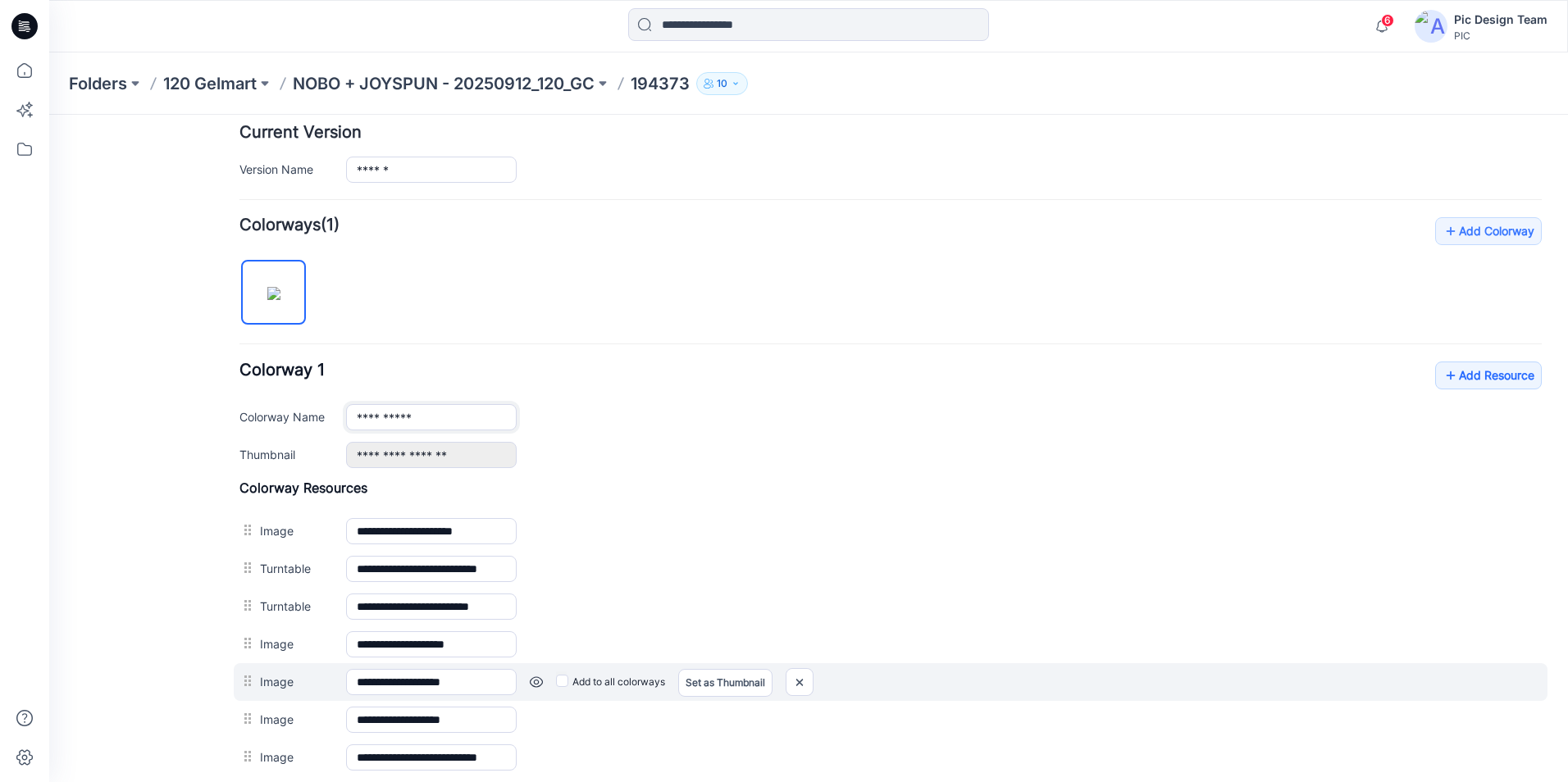
type input "*"
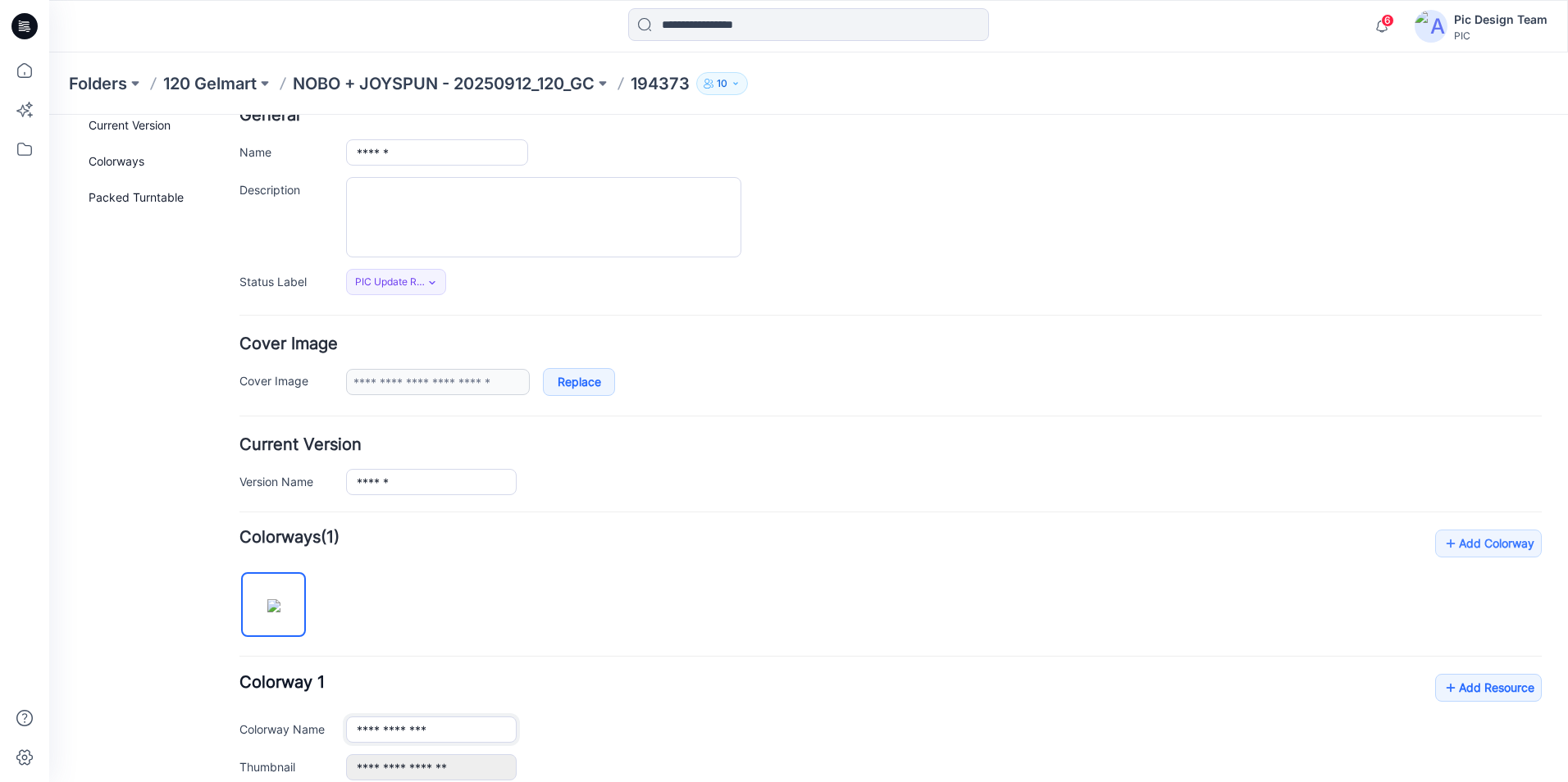
scroll to position [82, 0]
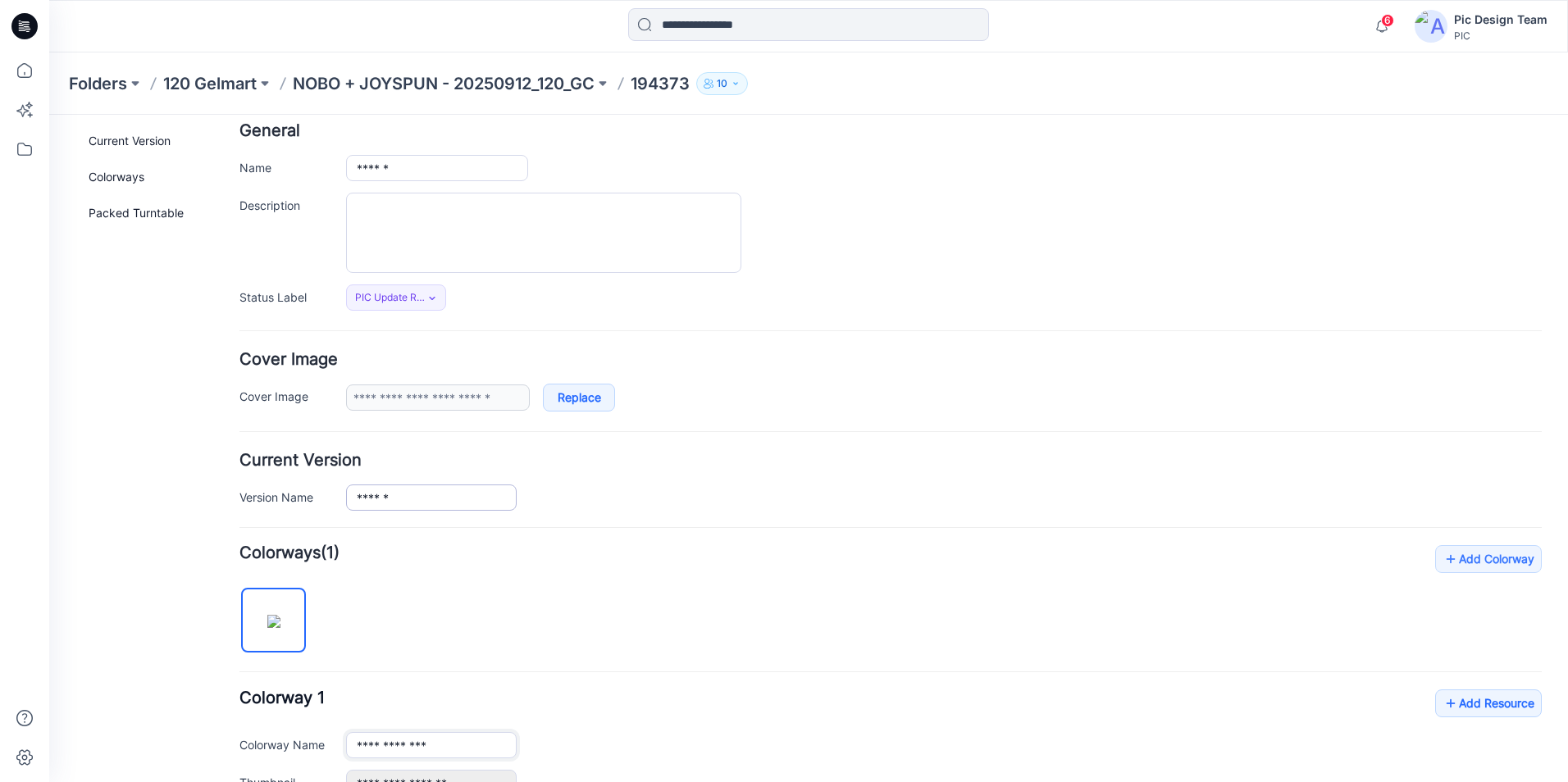
type input "**********"
click at [416, 495] on input "******" at bounding box center [431, 498] width 170 height 26
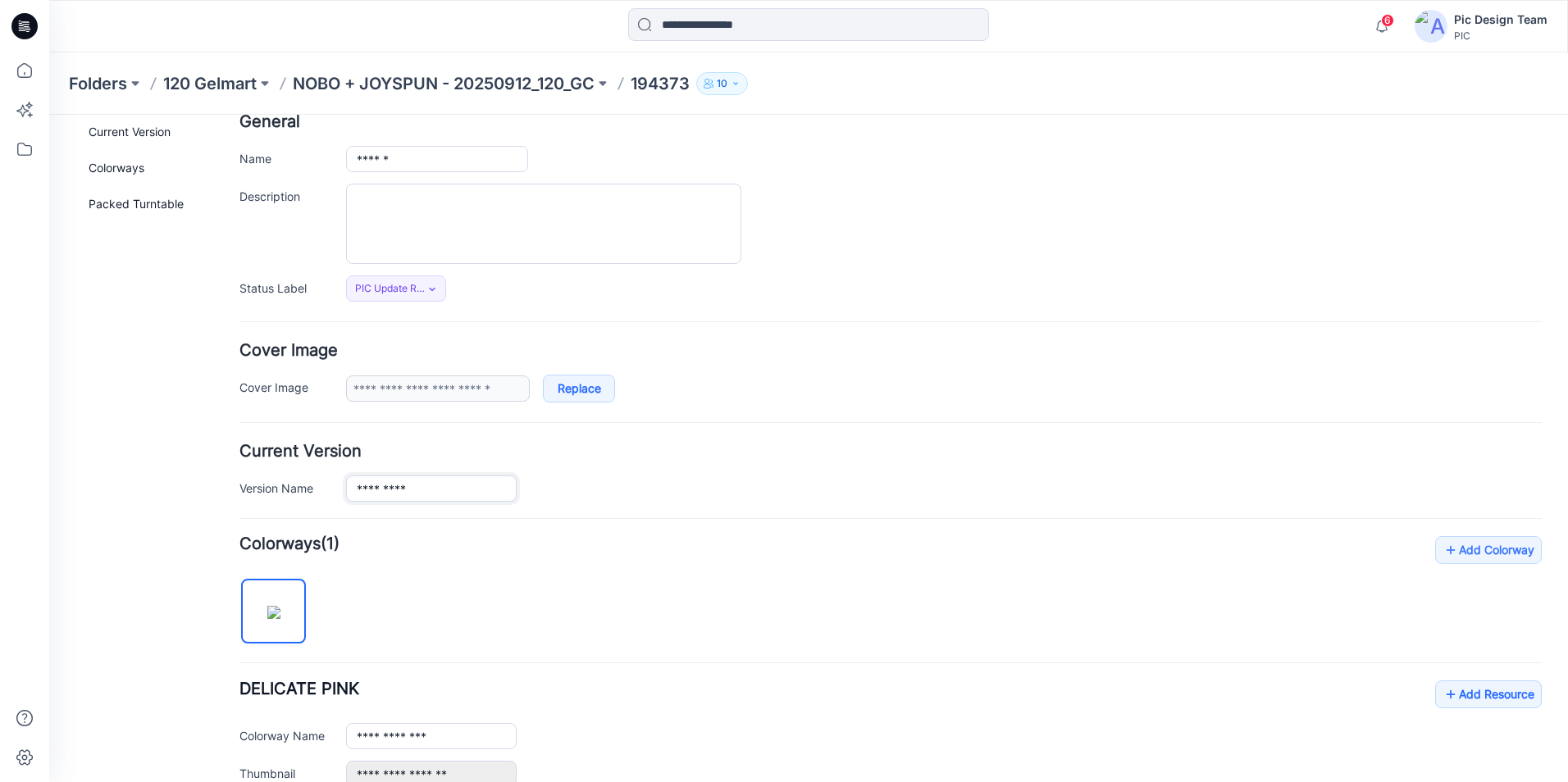
scroll to position [339, 0]
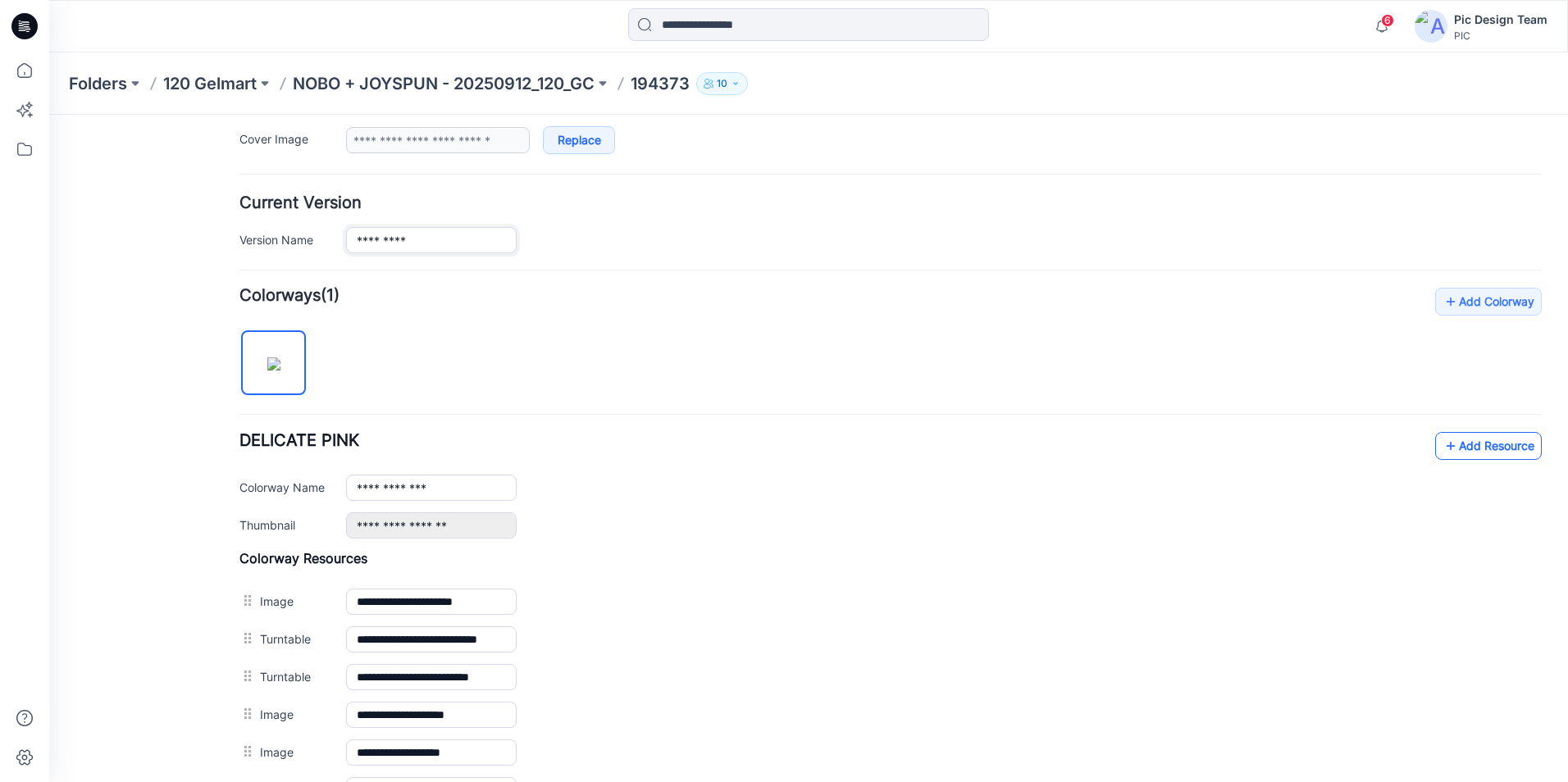
type input "*********"
click at [1478, 449] on link "Add Resource" at bounding box center [1488, 446] width 107 height 28
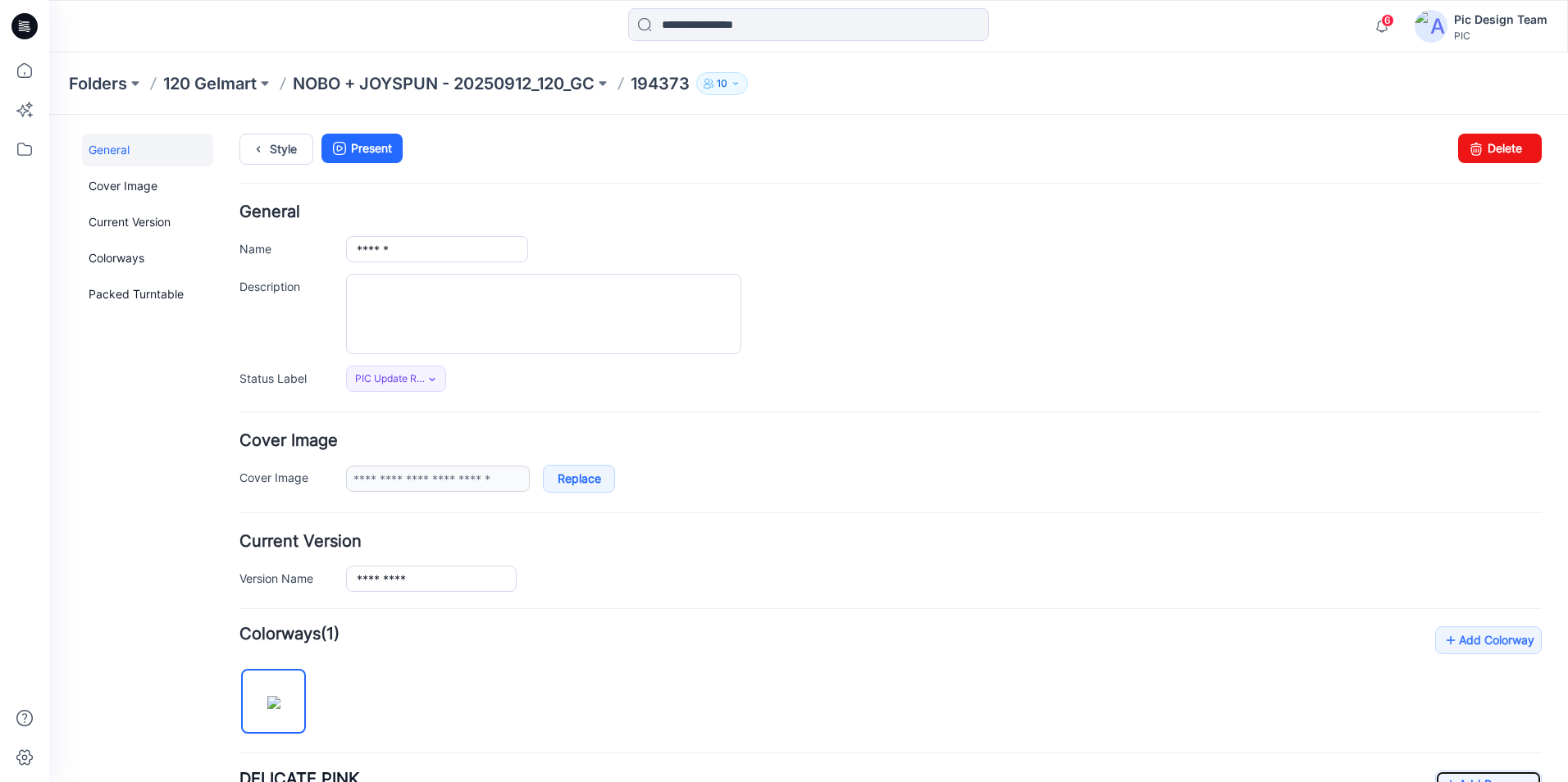
scroll to position [0, 0]
